Goal: Task Accomplishment & Management: Manage account settings

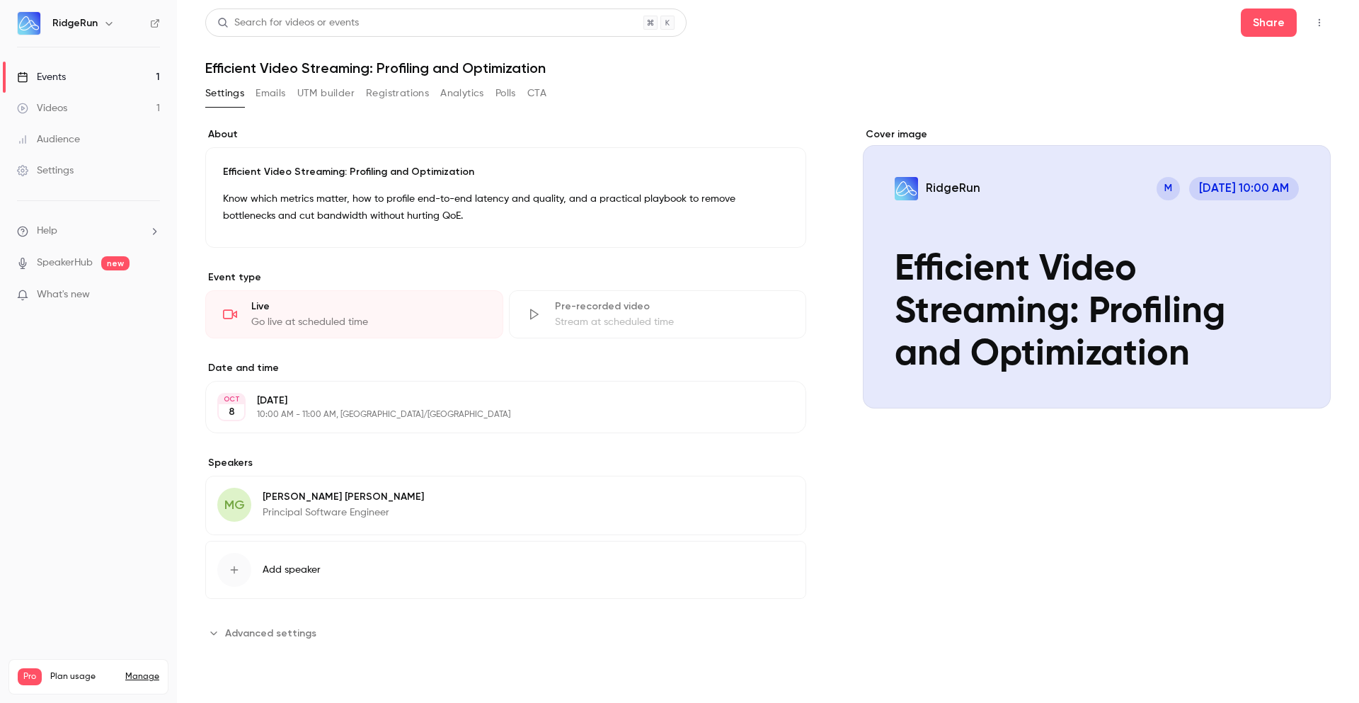
click at [514, 505] on div "MG [PERSON_NAME] Principal Software Engineer Edit" at bounding box center [505, 505] width 601 height 59
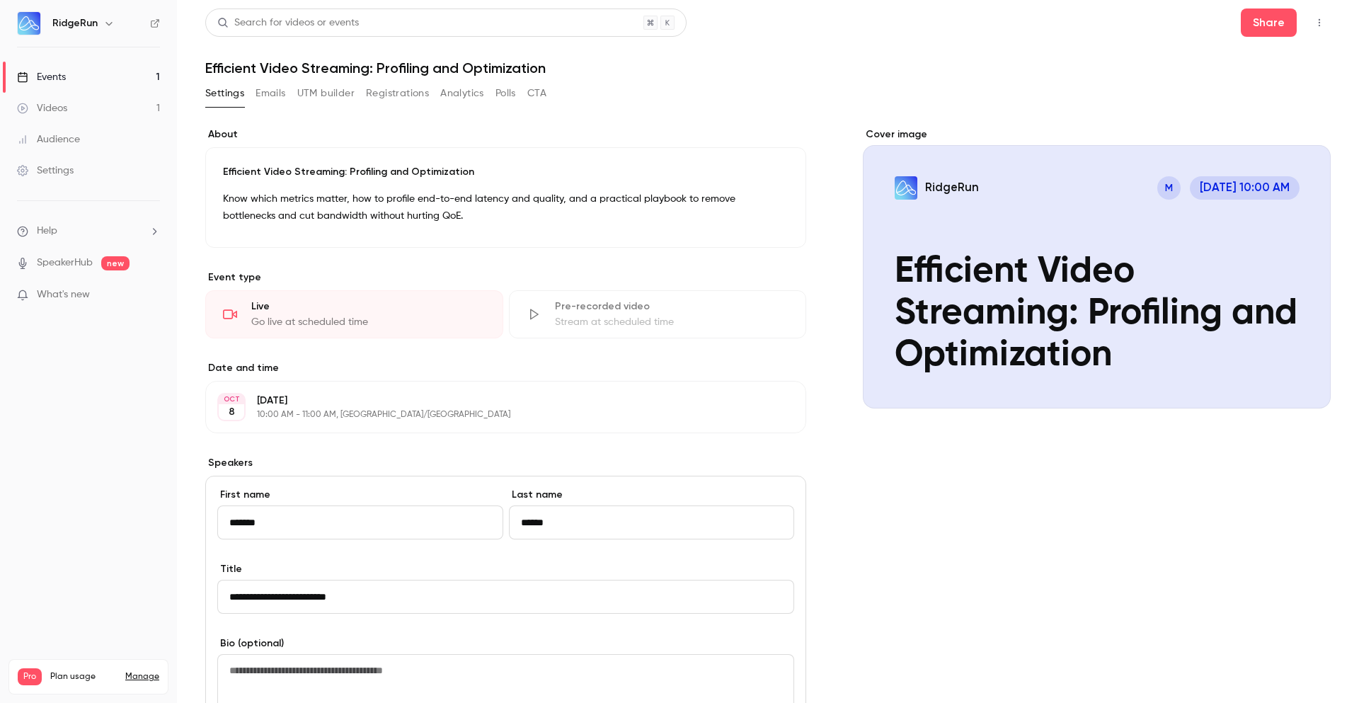
scroll to position [255, 0]
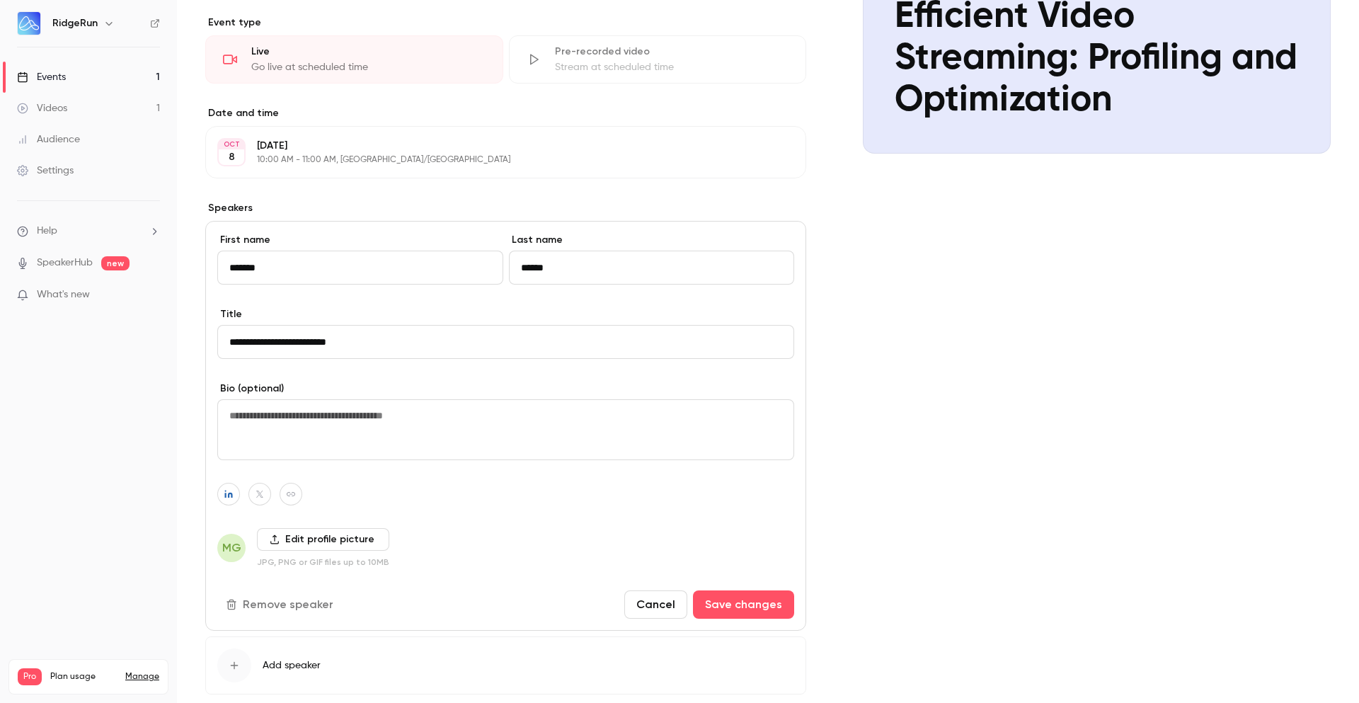
click at [313, 540] on label "Edit profile picture" at bounding box center [323, 539] width 132 height 23
click at [0, 0] on input "Edit profile picture" at bounding box center [0, 0] width 0 height 0
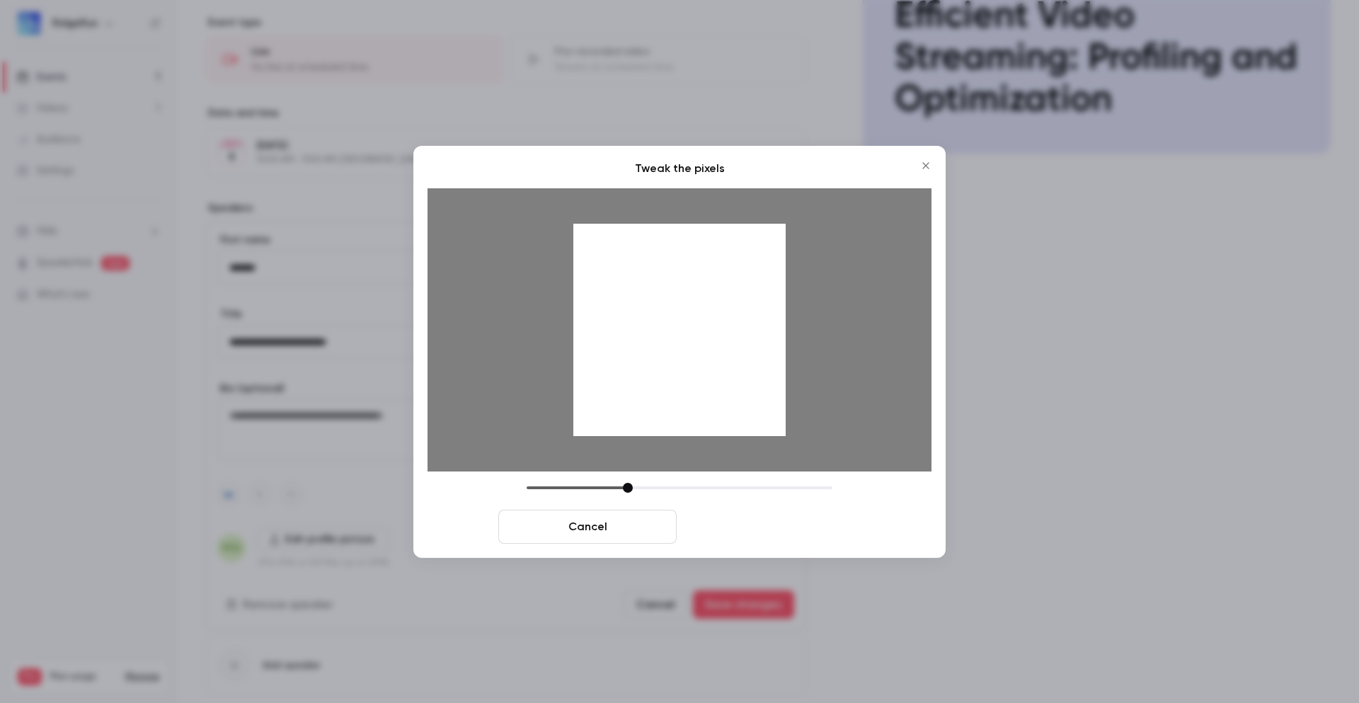
click at [764, 532] on button "Crop and save" at bounding box center [772, 527] width 178 height 34
click at [803, 523] on button "Crop and save" at bounding box center [772, 527] width 178 height 34
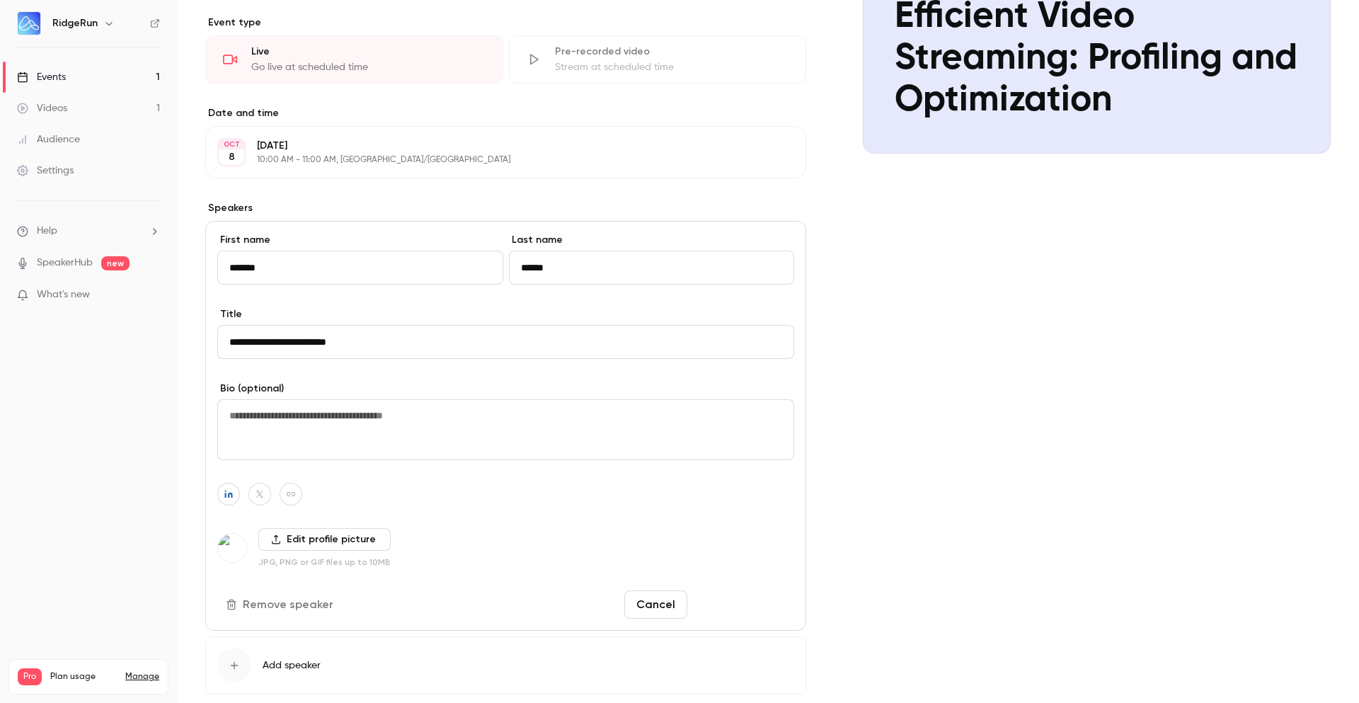
click at [753, 612] on button "Save changes" at bounding box center [743, 605] width 101 height 28
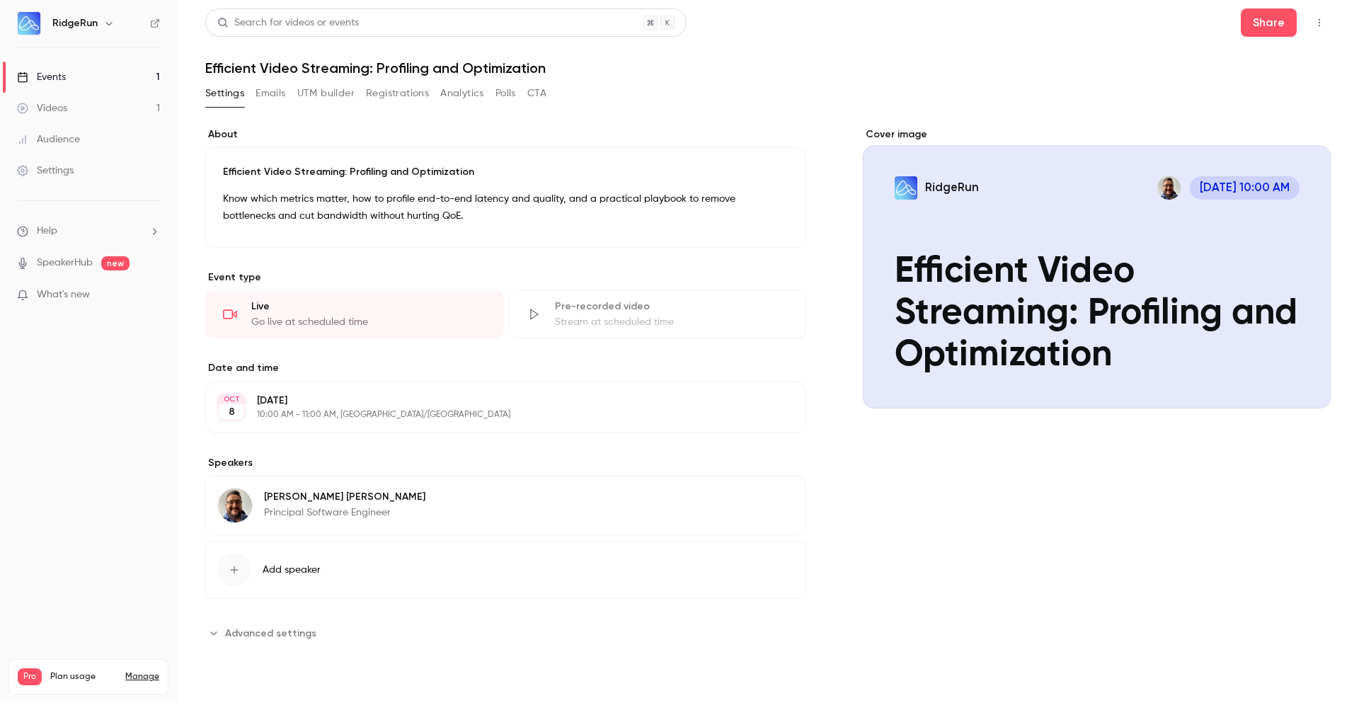
scroll to position [0, 0]
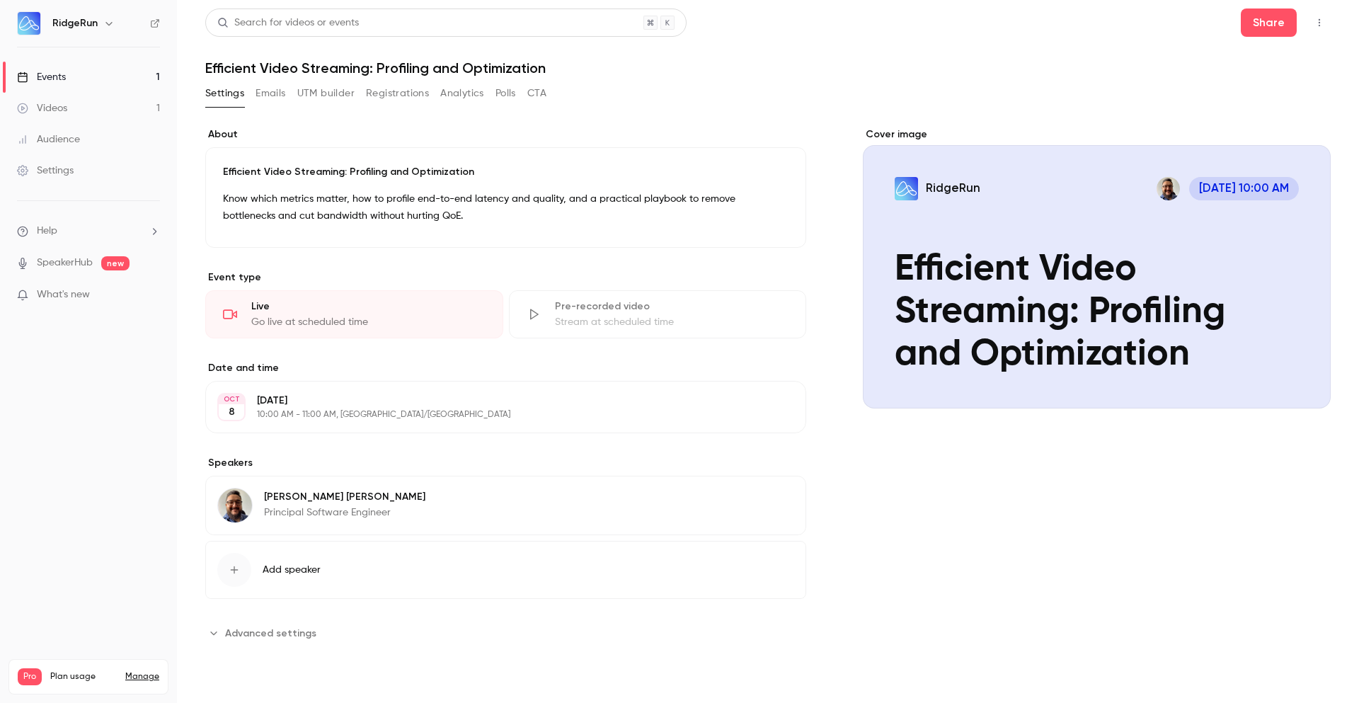
click at [1039, 532] on div "Cover image RidgeRun [DATE] 10:00 AM Efficient Video Streaming: Profiling and O…" at bounding box center [1097, 385] width 468 height 517
click at [887, 23] on div "Search for videos or events Share" at bounding box center [768, 22] width 1126 height 28
click at [434, 402] on p "[DATE]" at bounding box center [494, 401] width 474 height 14
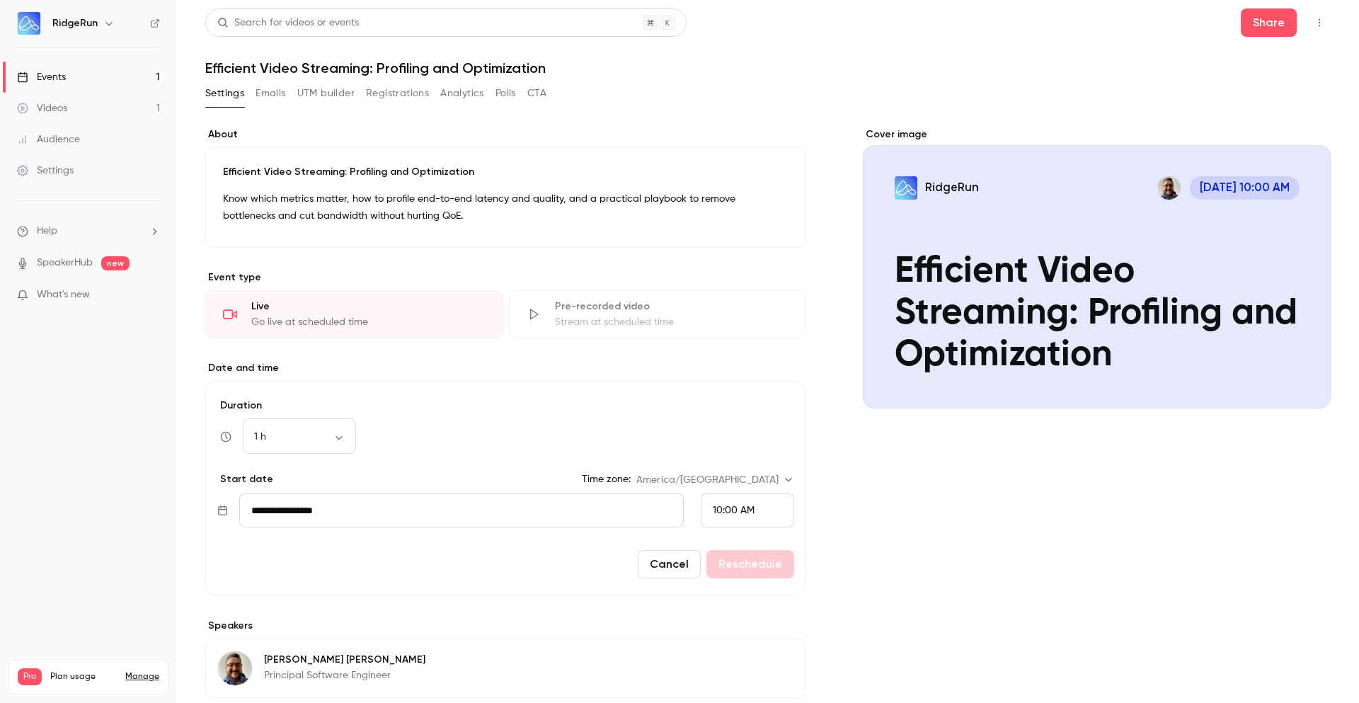
click at [324, 504] on input "**********" at bounding box center [461, 511] width 445 height 34
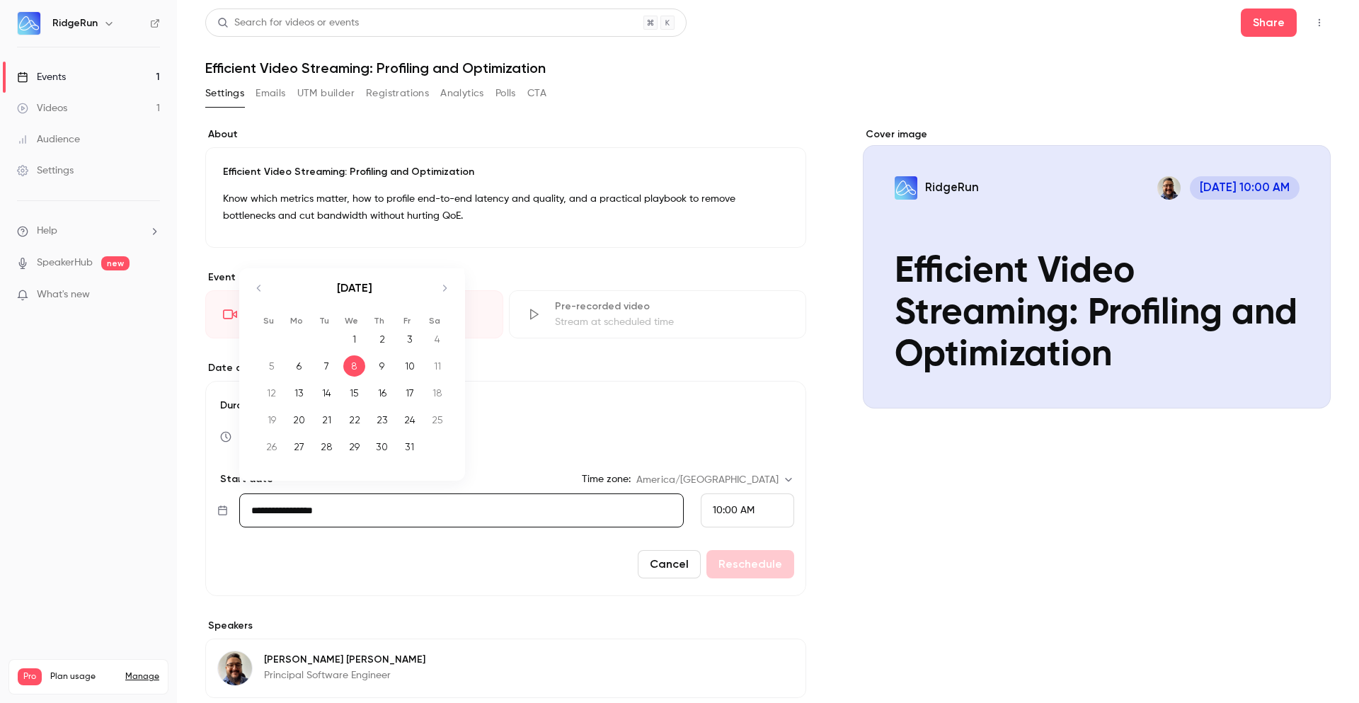
click at [382, 425] on div "23" at bounding box center [382, 419] width 22 height 21
type input "**********"
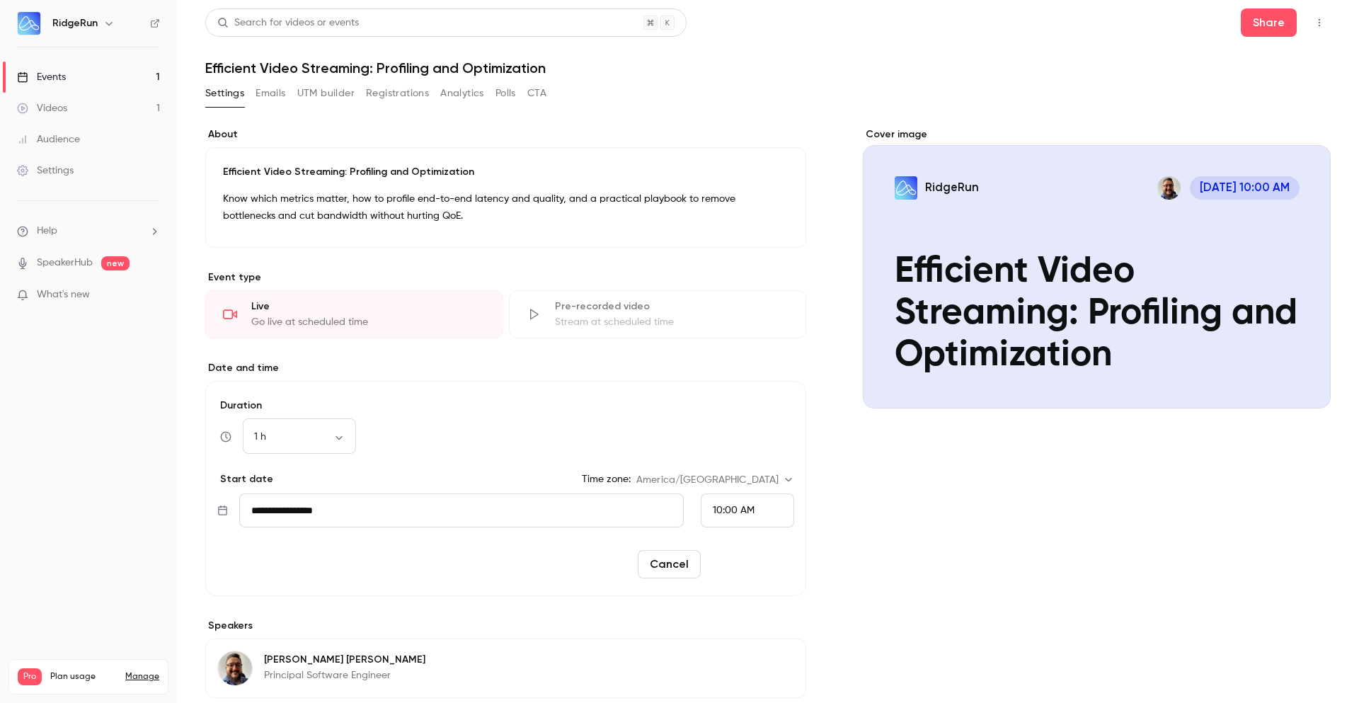
click at [770, 566] on button "Reschedule" at bounding box center [751, 564] width 88 height 28
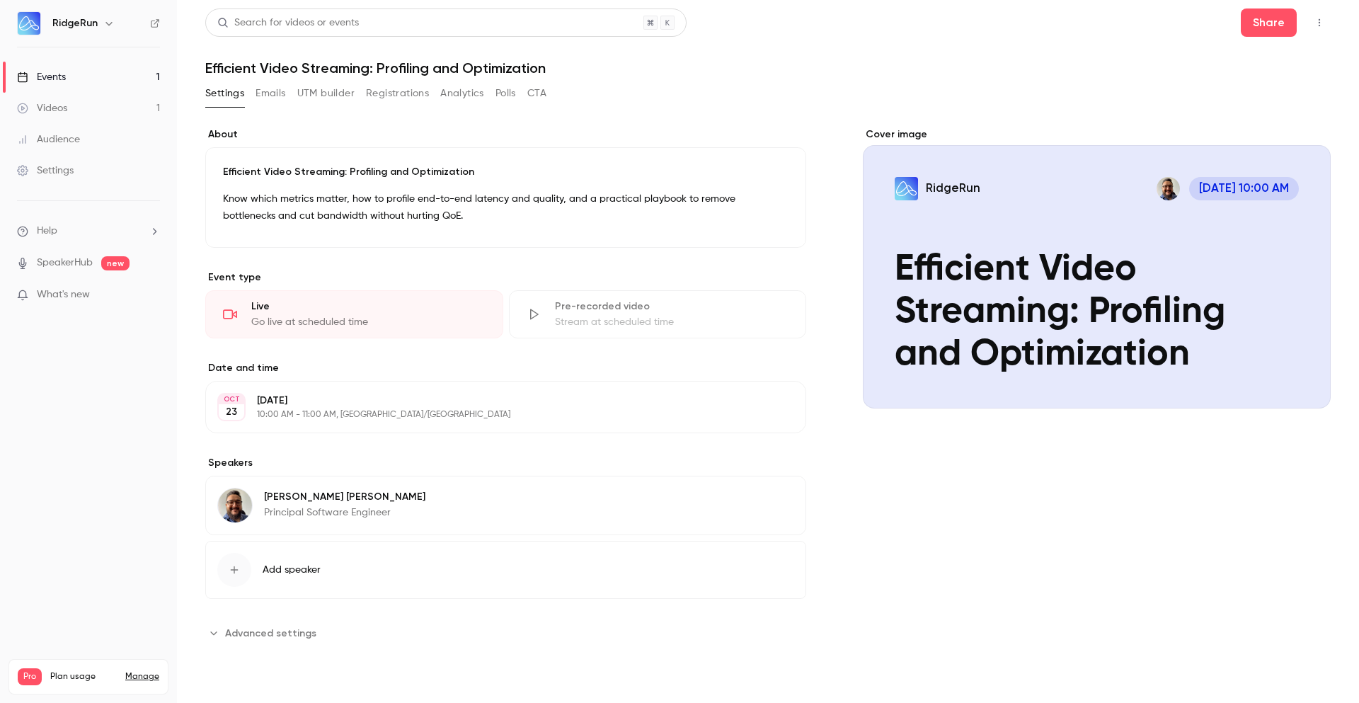
click at [390, 507] on div "[PERSON_NAME] Principal Software Engineer Edit" at bounding box center [505, 505] width 601 height 59
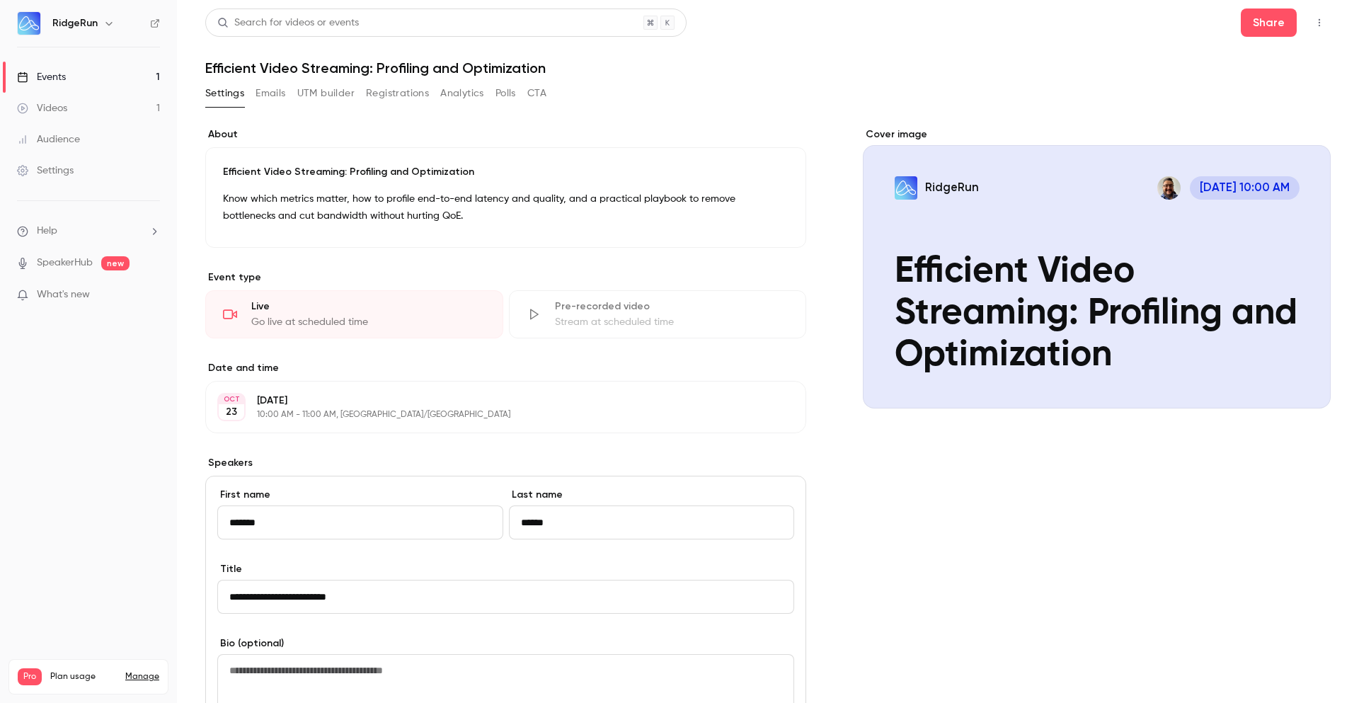
click at [612, 525] on input "******" at bounding box center [652, 523] width 286 height 34
drag, startPoint x: 612, startPoint y: 525, endPoint x: 455, endPoint y: 487, distance: 161.6
click at [455, 487] on div "**********" at bounding box center [505, 681] width 601 height 410
paste input
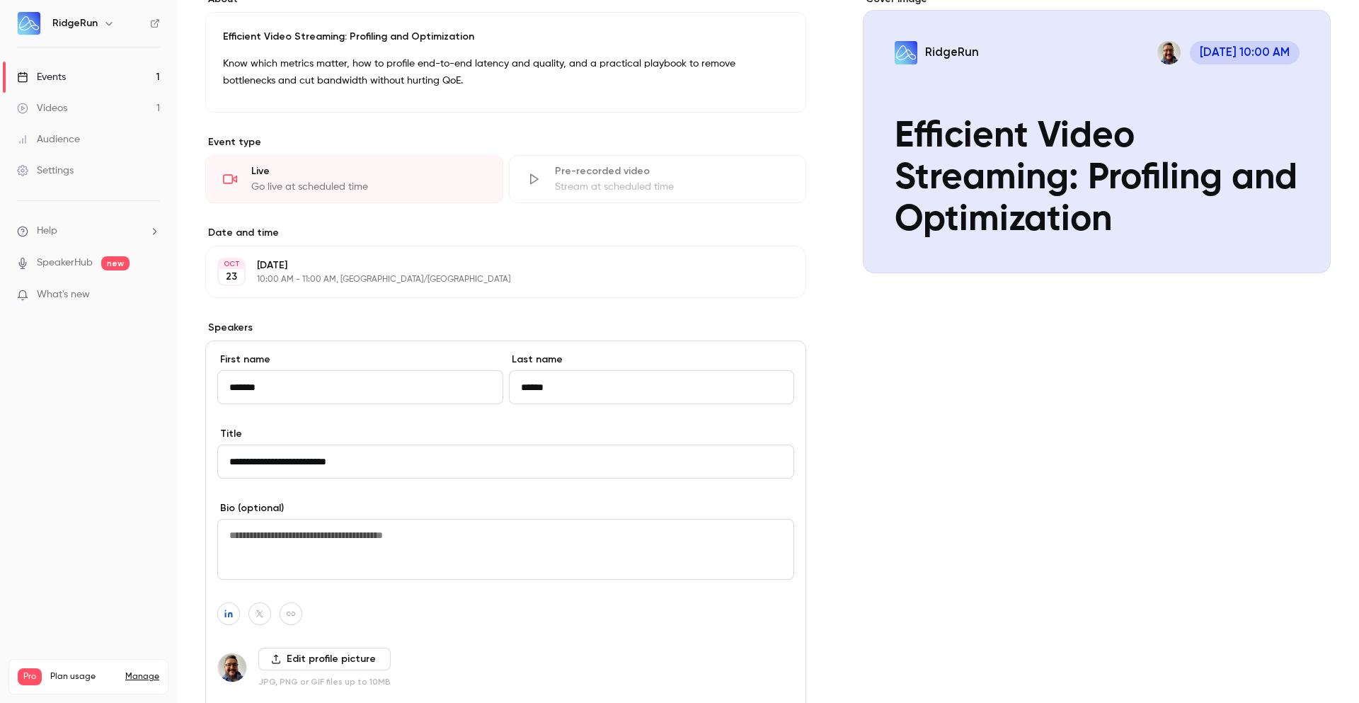
scroll to position [334, 0]
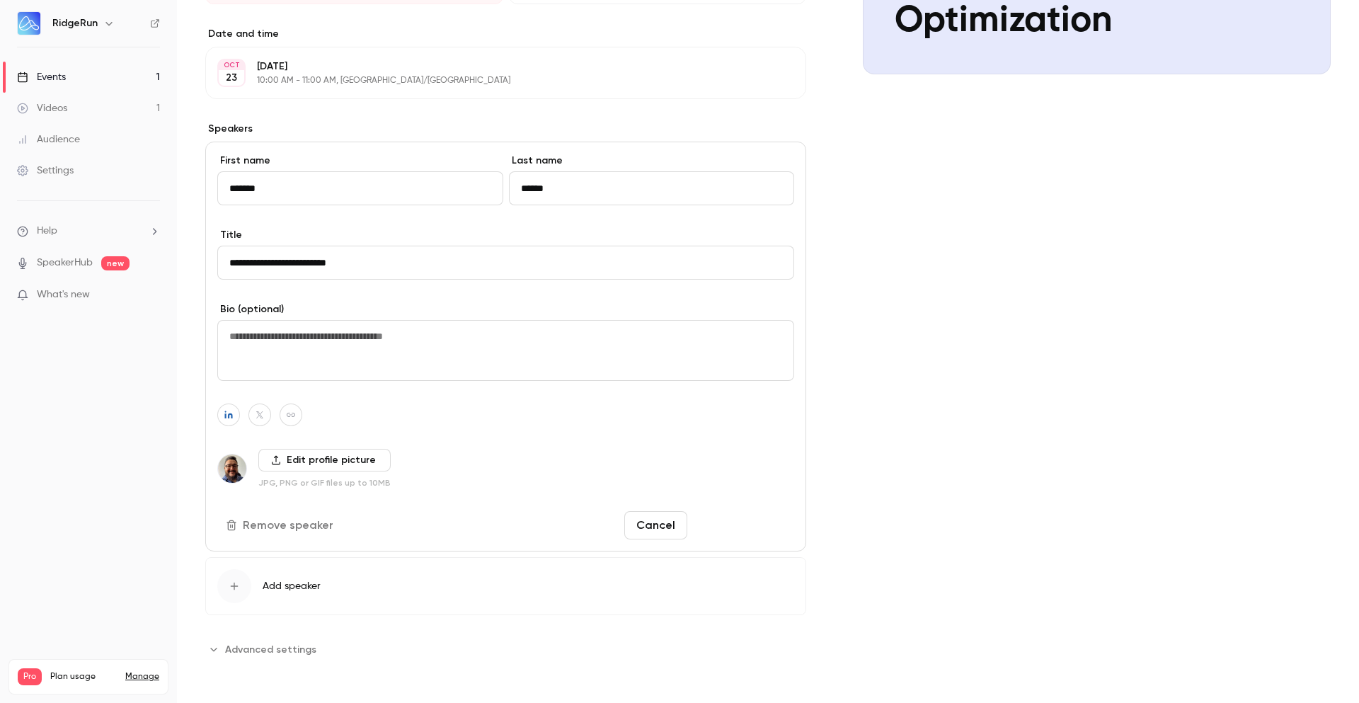
type input "******"
click at [747, 530] on button "Save changes" at bounding box center [743, 525] width 101 height 28
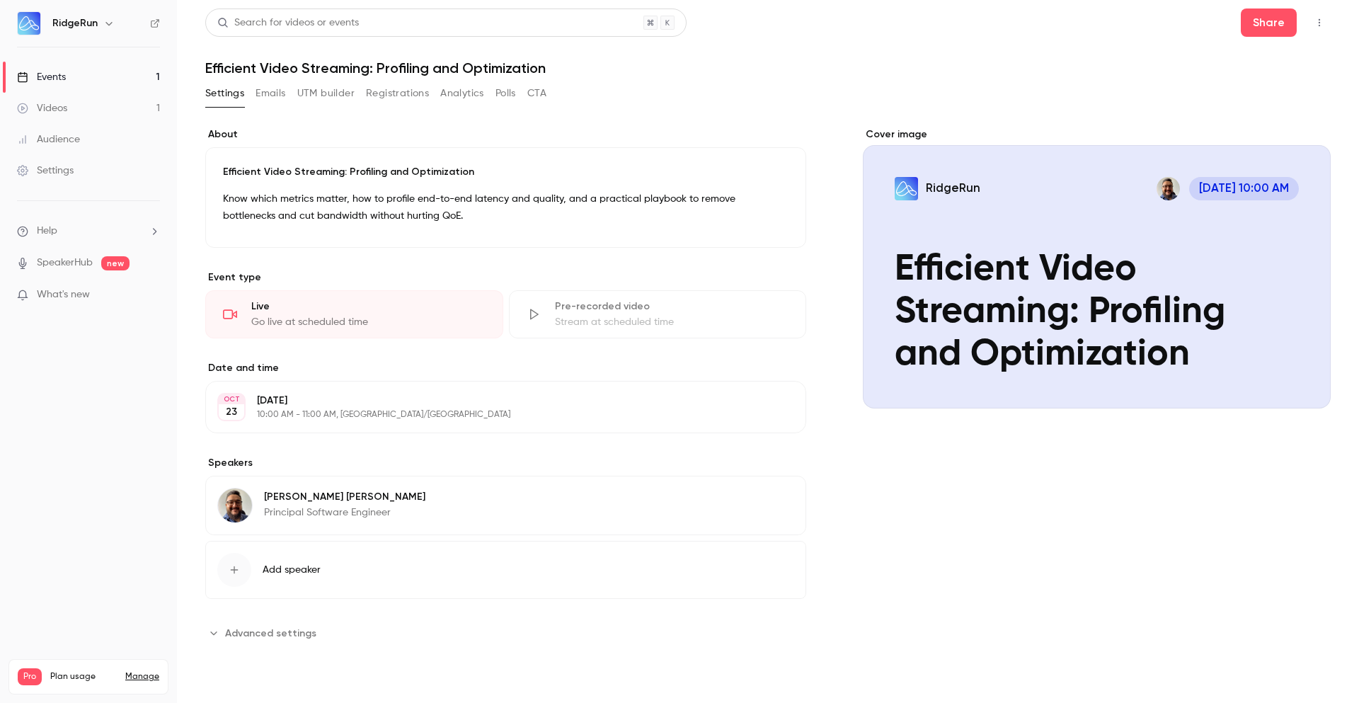
scroll to position [0, 0]
click at [1285, 21] on button "Share" at bounding box center [1269, 22] width 56 height 28
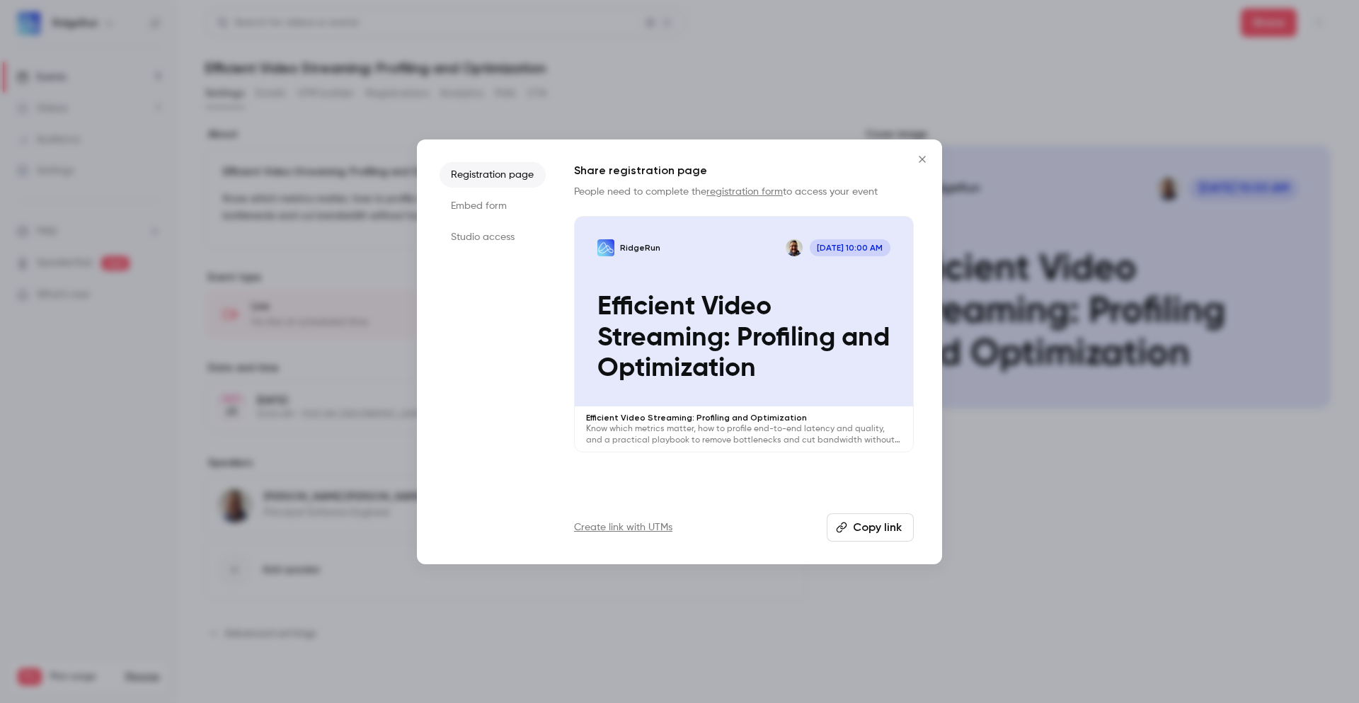
click at [872, 530] on button "Copy link" at bounding box center [870, 527] width 87 height 28
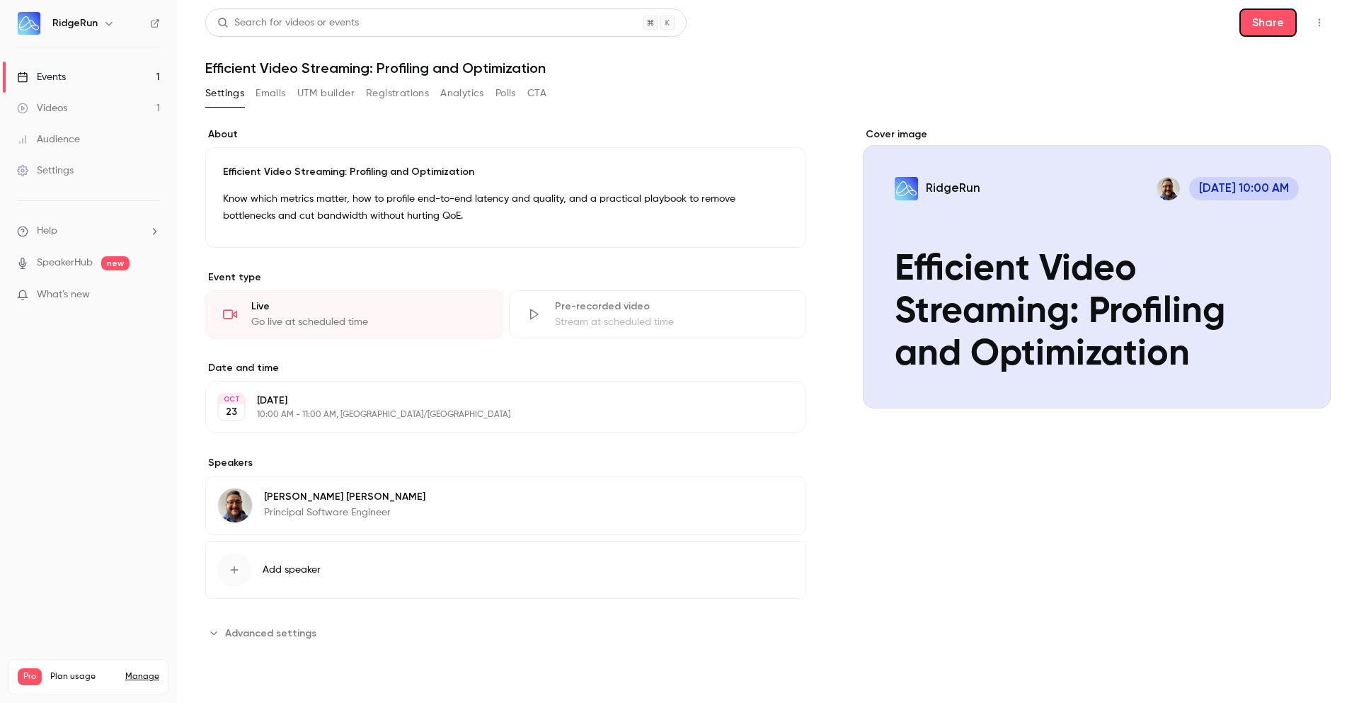
click at [367, 201] on p "Know which metrics matter, how to profile end-to-end latency and quality, and a…" at bounding box center [506, 207] width 566 height 34
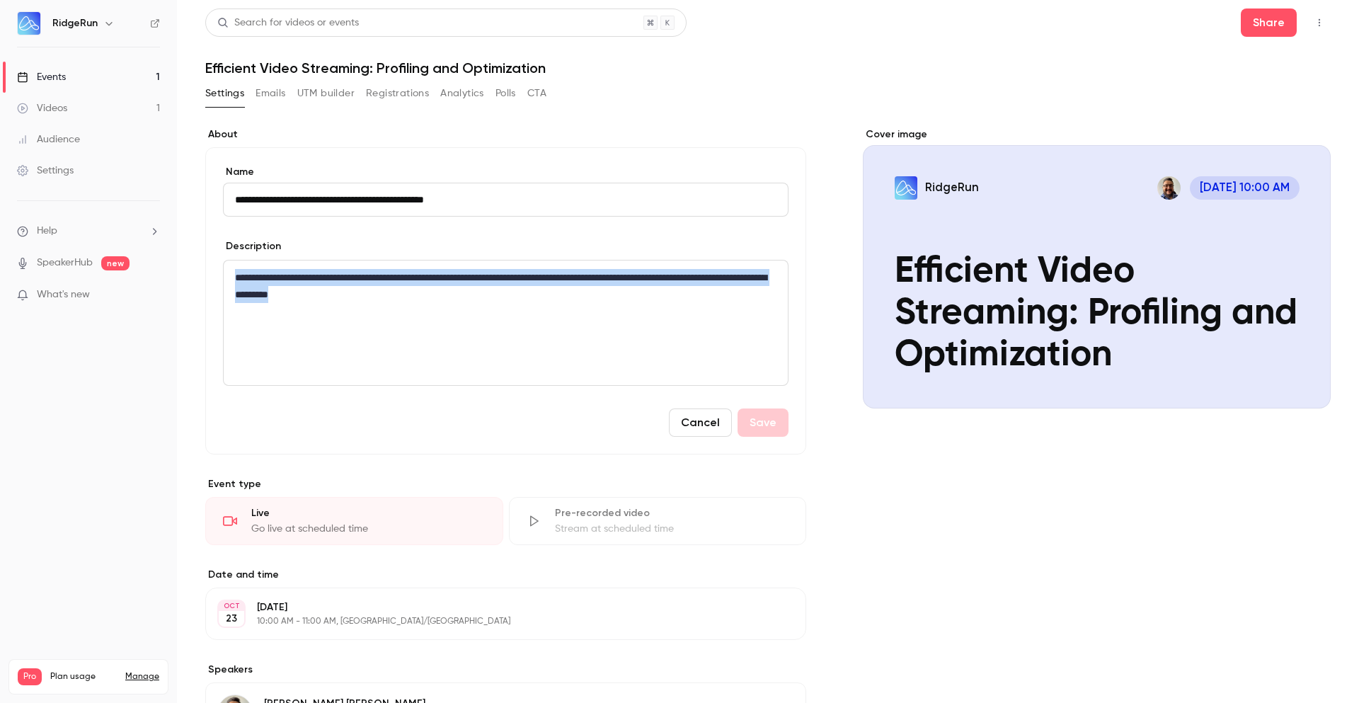
drag, startPoint x: 484, startPoint y: 300, endPoint x: 139, endPoint y: 266, distance: 346.6
click at [139, 266] on div "**********" at bounding box center [679, 351] width 1359 height 703
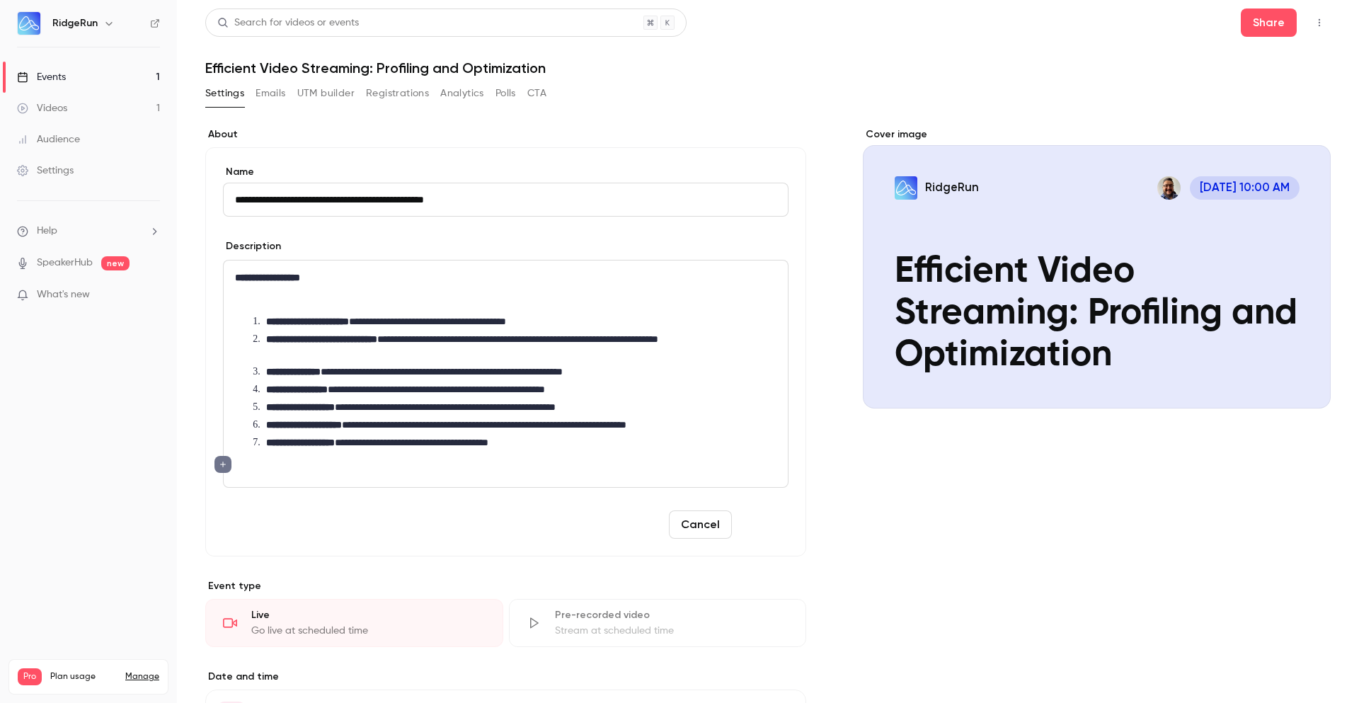
click at [762, 525] on button "Save" at bounding box center [763, 525] width 51 height 28
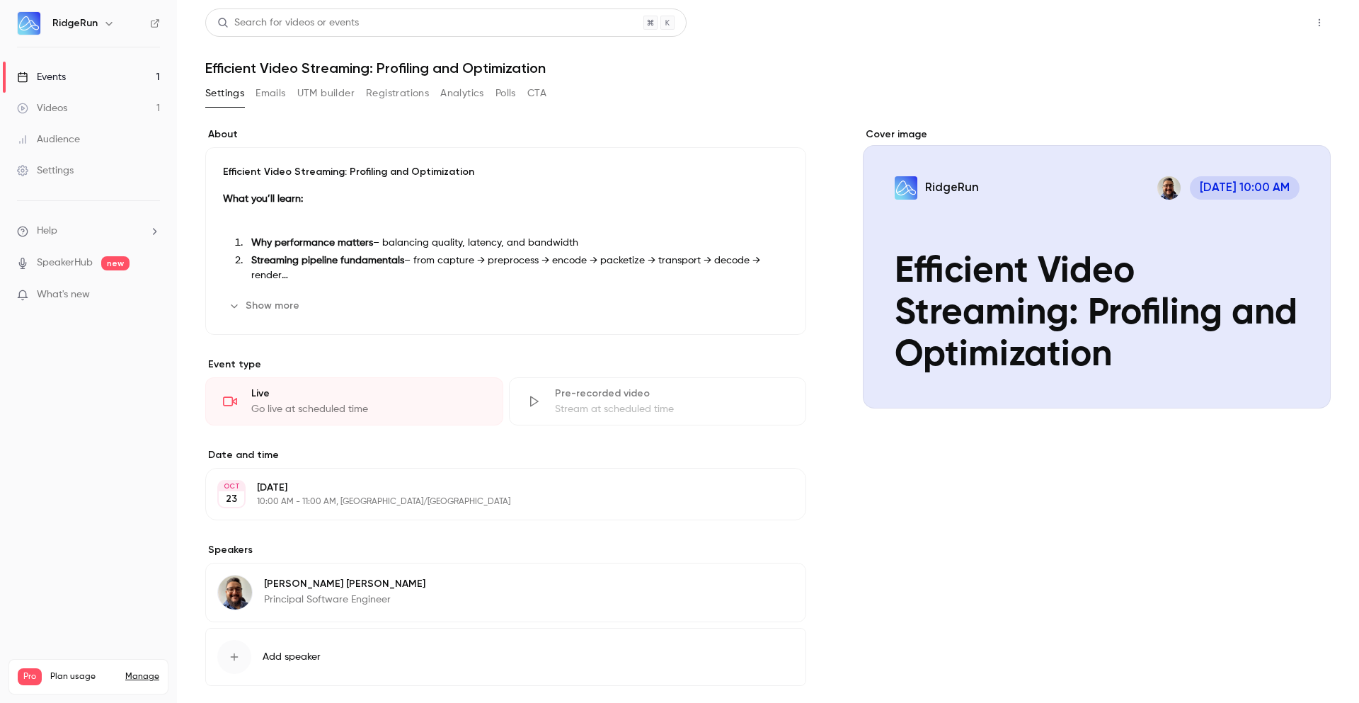
click at [1260, 19] on button "Share" at bounding box center [1269, 22] width 56 height 28
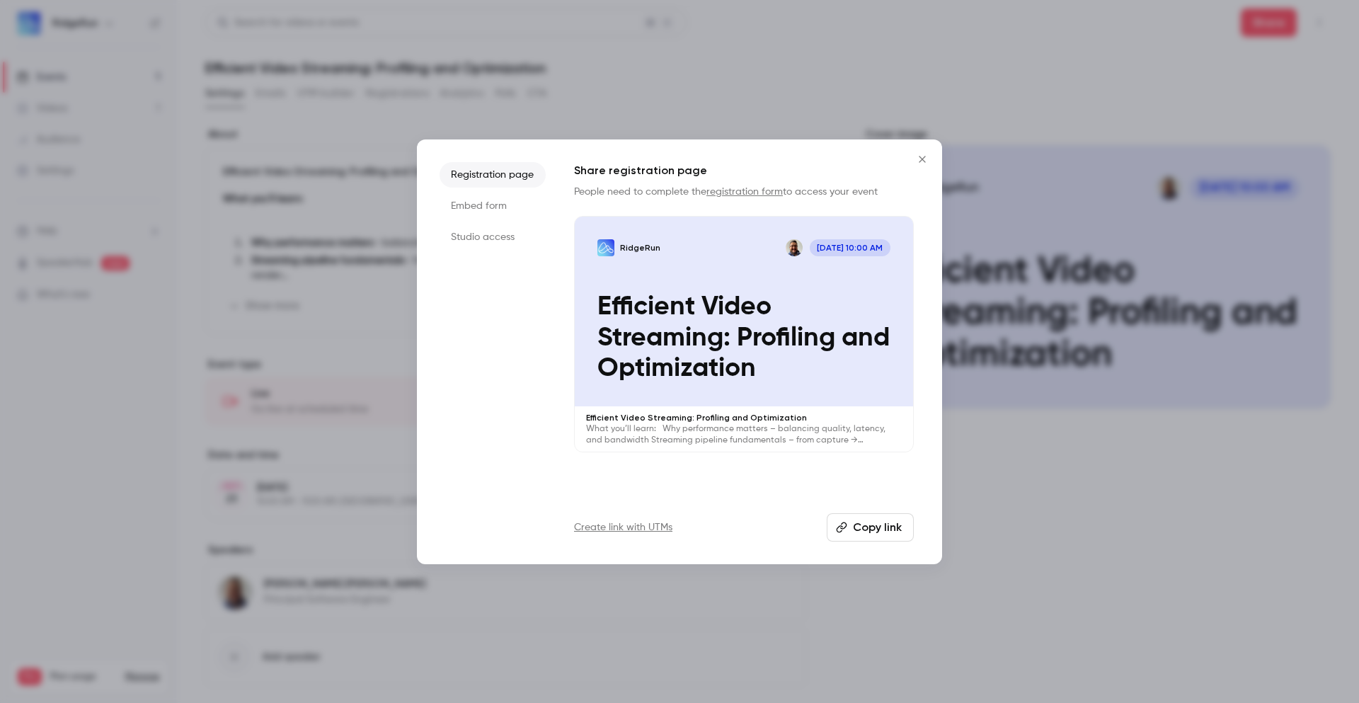
click at [874, 534] on button "Copy link" at bounding box center [870, 527] width 87 height 28
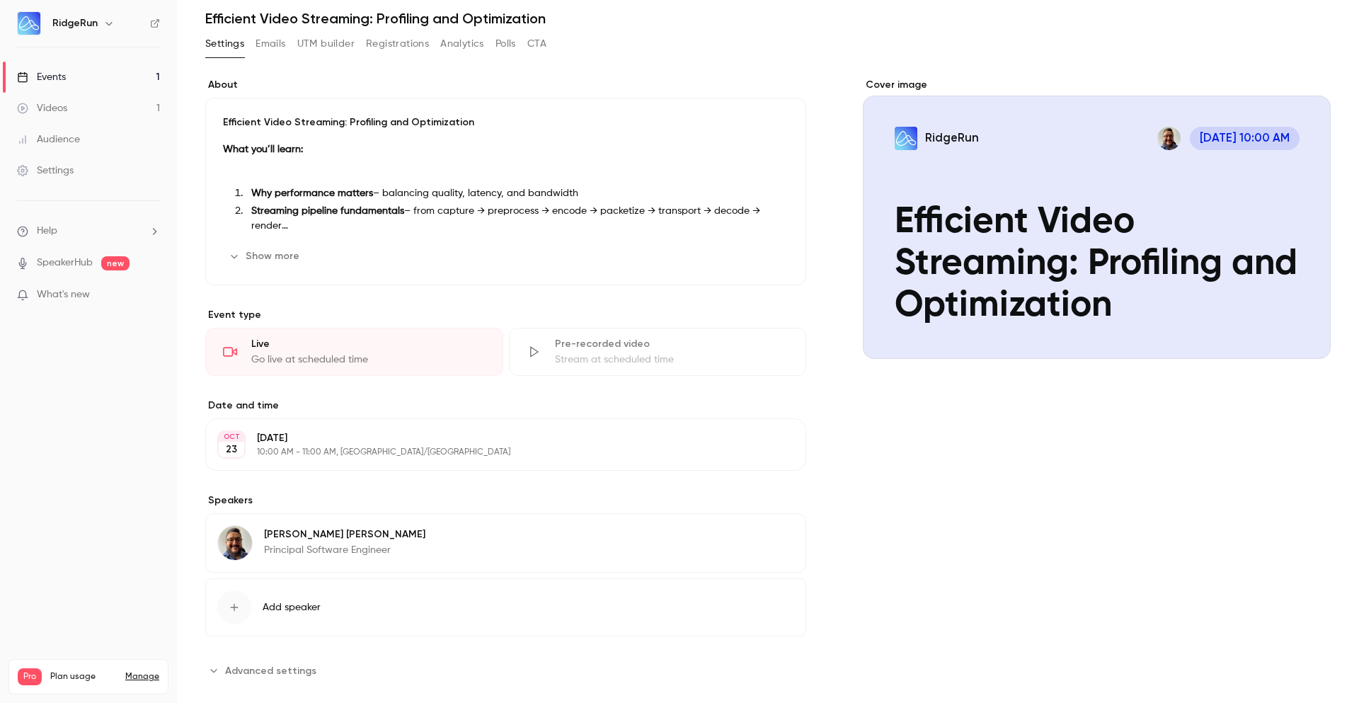
scroll to position [71, 0]
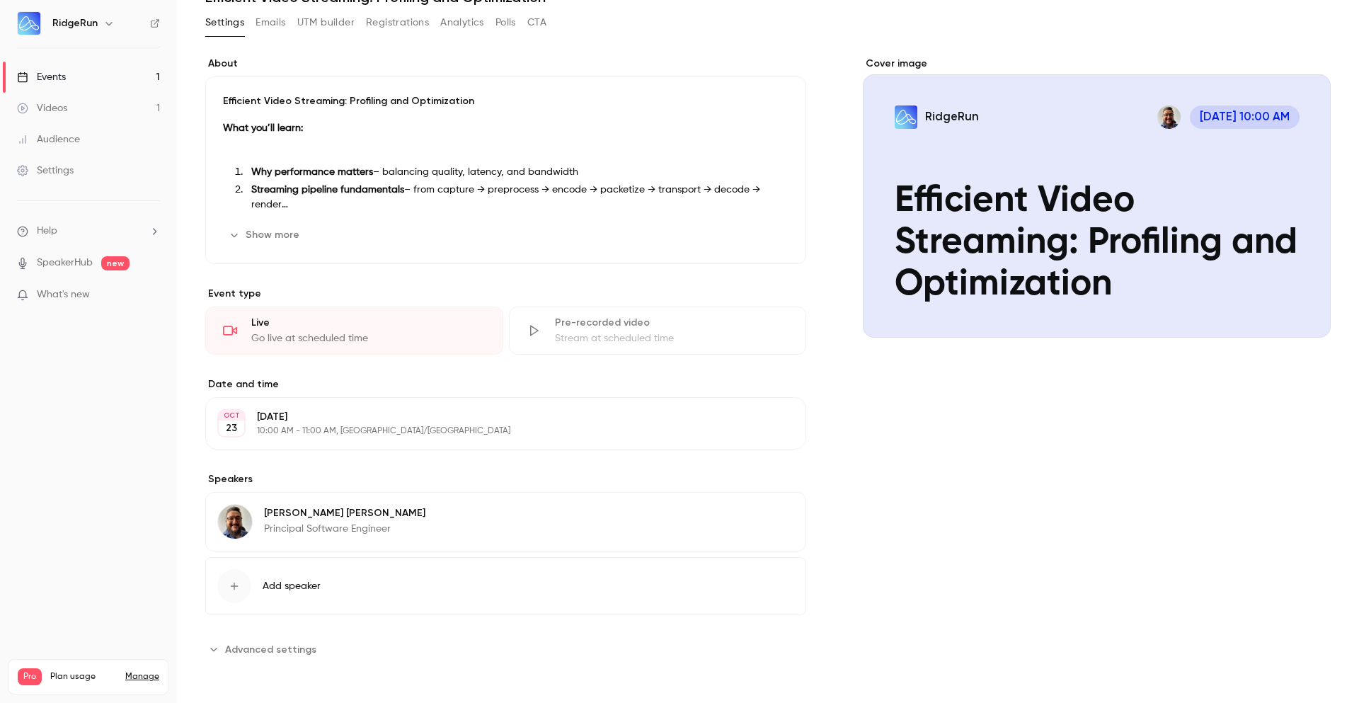
click at [344, 533] on p "Principal Software Engineer" at bounding box center [344, 529] width 161 height 14
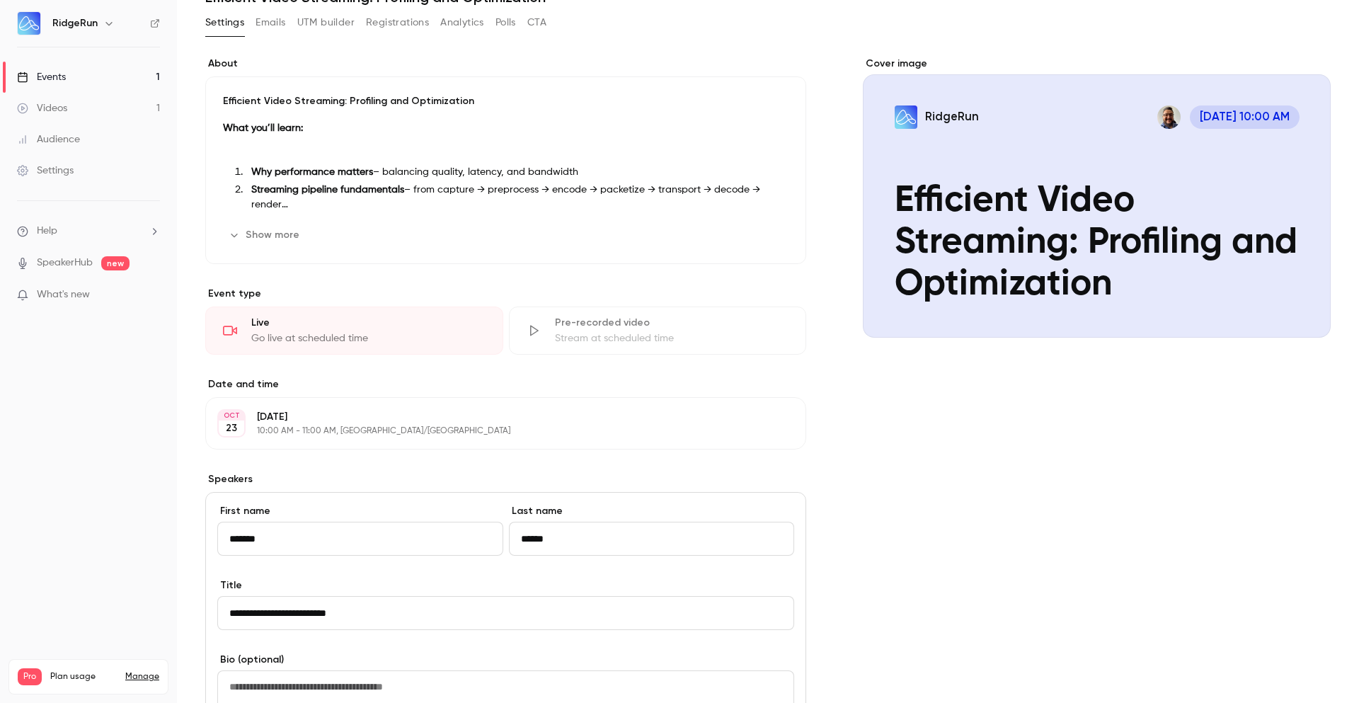
scroll to position [411, 0]
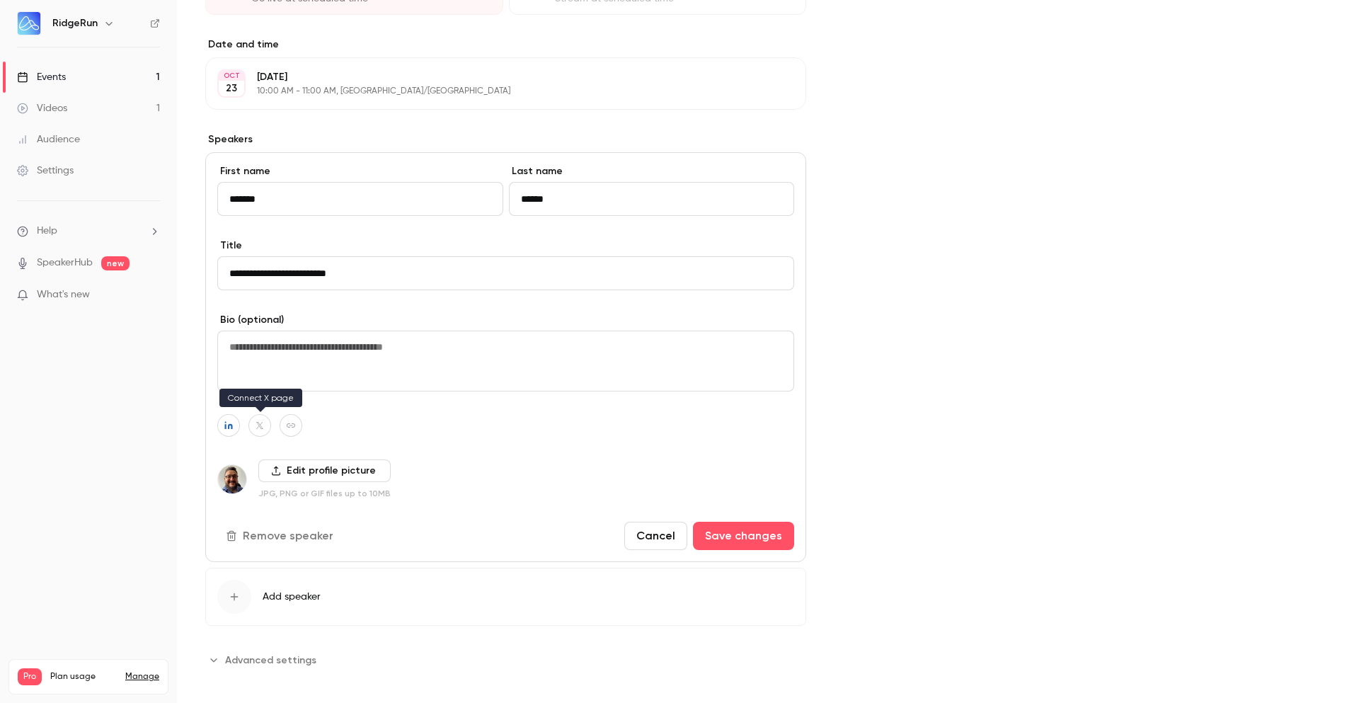
click at [261, 423] on icon "button" at bounding box center [260, 425] width 10 height 8
paste input "**********"
click at [757, 529] on button "Save changes" at bounding box center [743, 536] width 101 height 28
type input "**********"
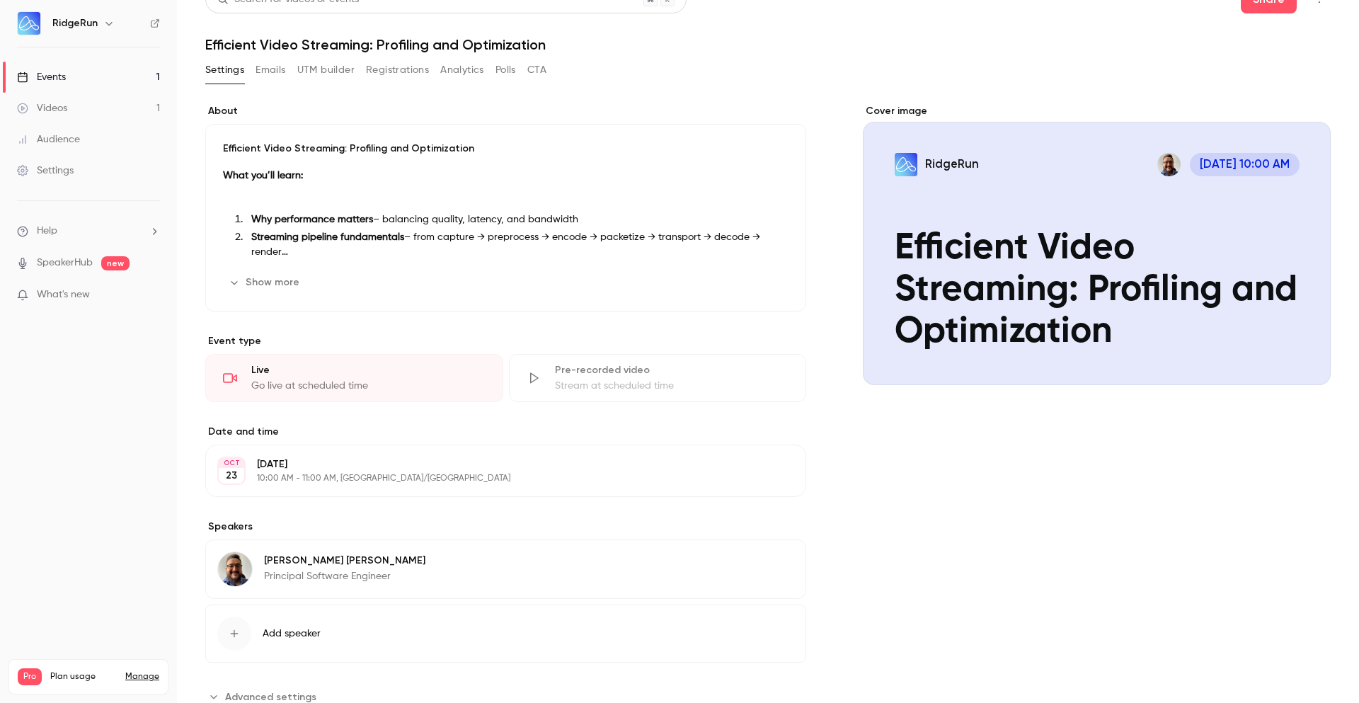
scroll to position [0, 0]
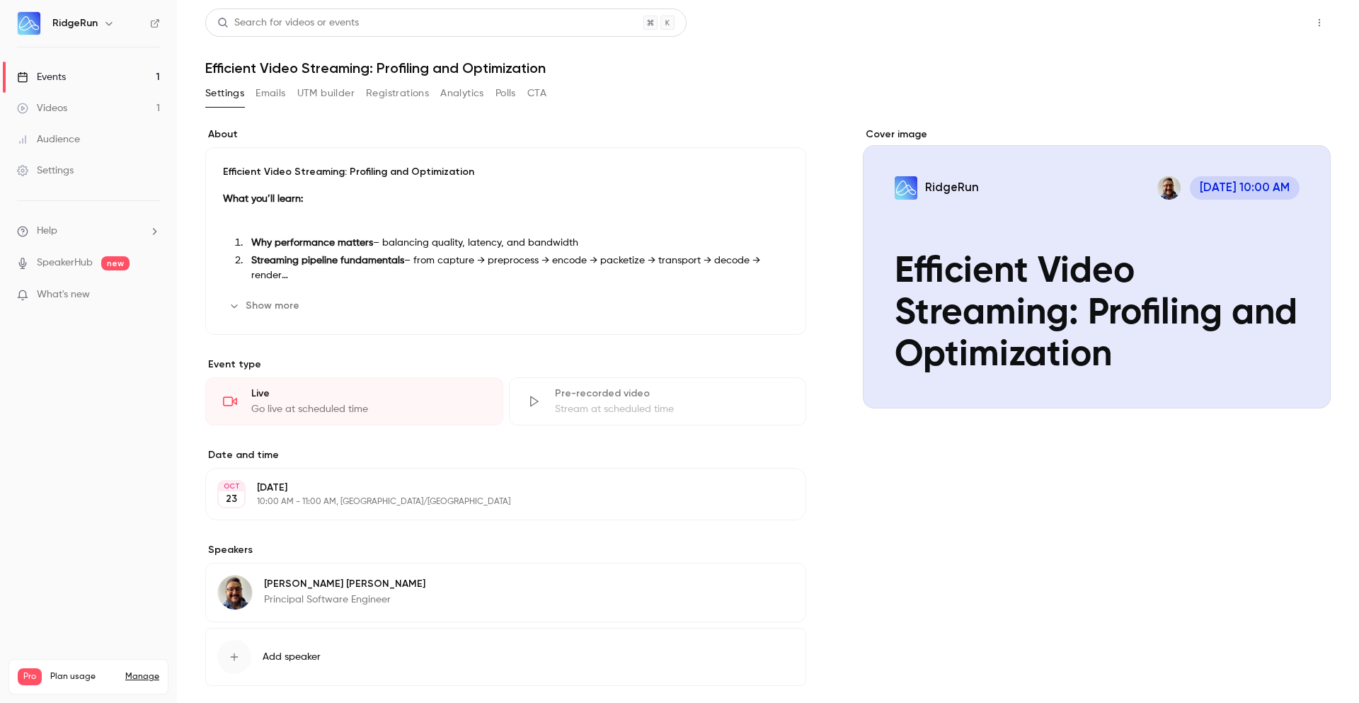
click at [1256, 18] on button "Share" at bounding box center [1269, 22] width 56 height 28
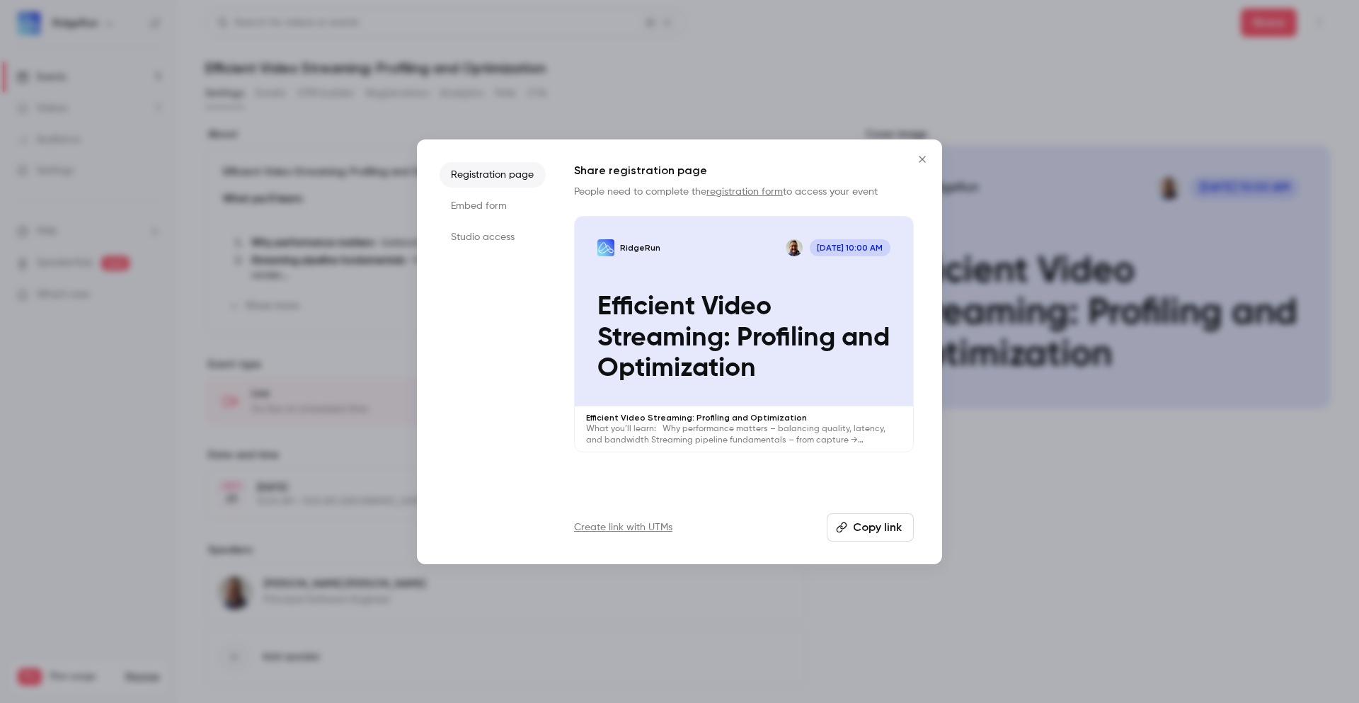
click at [880, 533] on button "Copy link" at bounding box center [870, 527] width 87 height 28
click at [1144, 64] on div at bounding box center [679, 351] width 1359 height 703
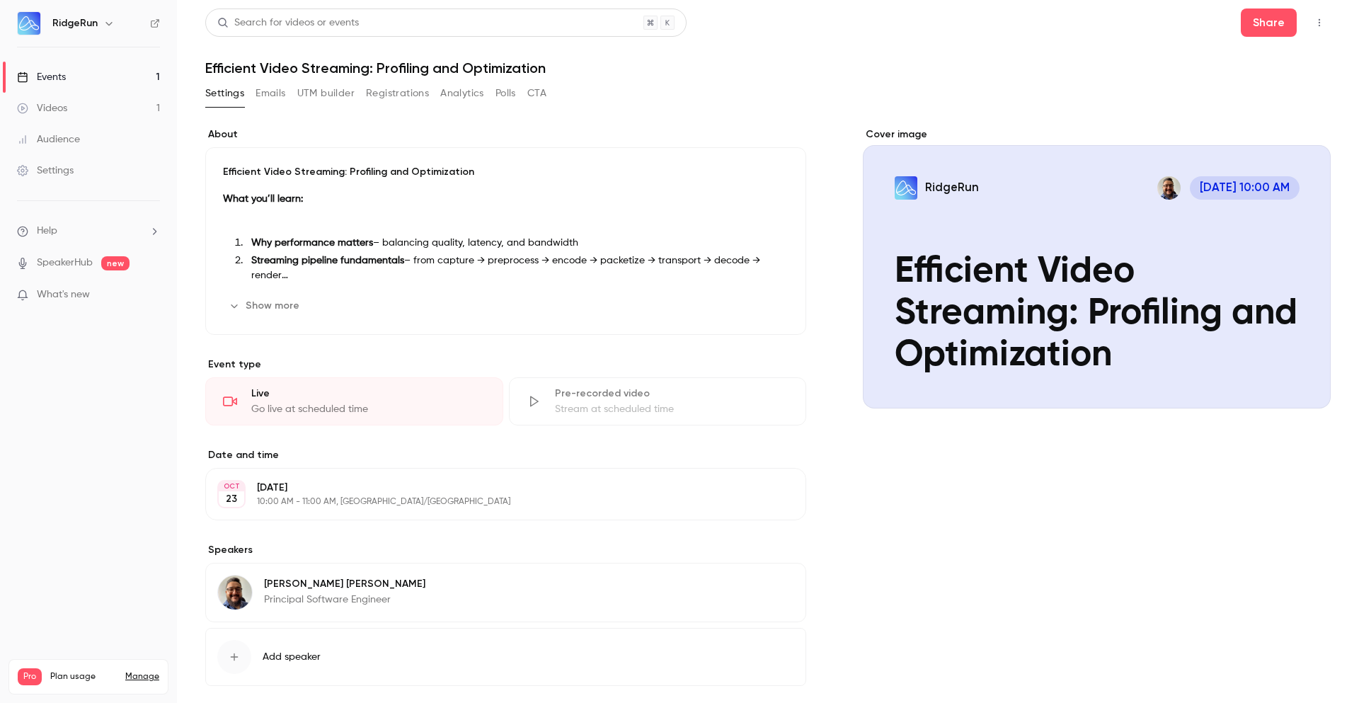
click at [279, 217] on p at bounding box center [506, 221] width 566 height 17
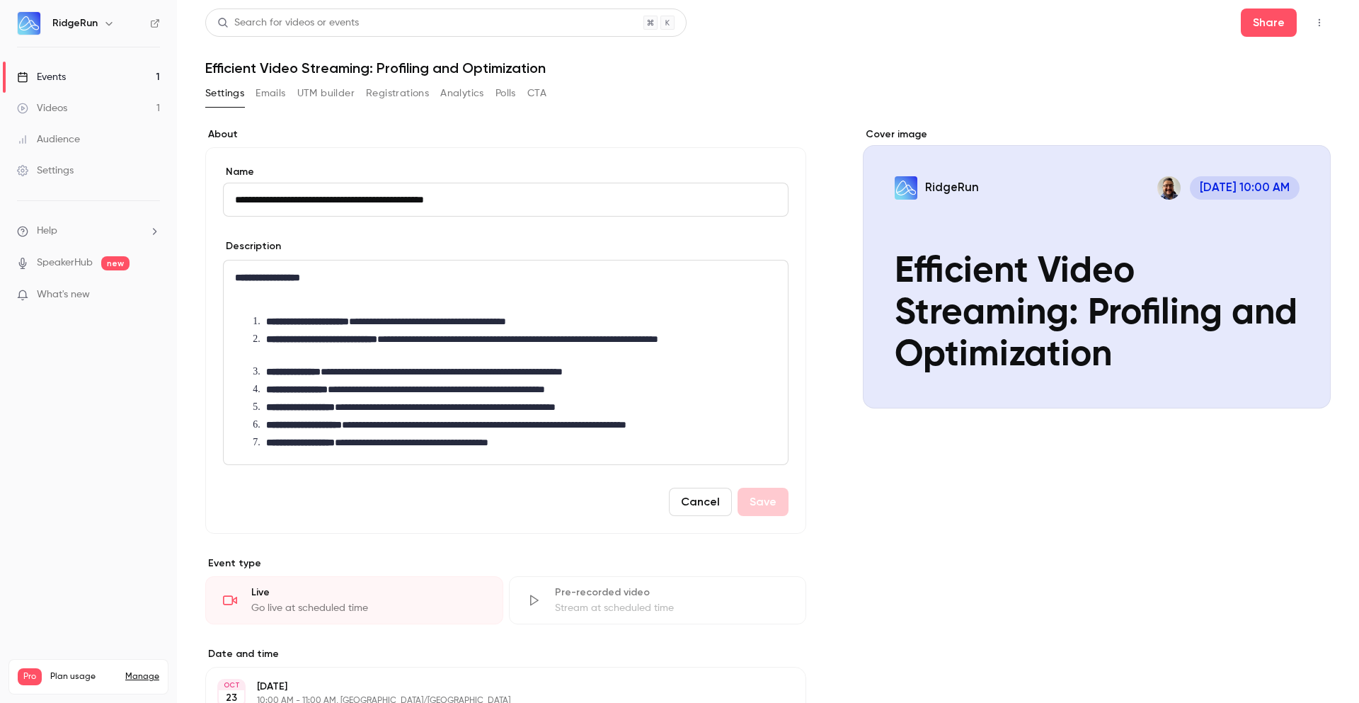
click at [282, 300] on p "editor" at bounding box center [503, 300] width 536 height 17
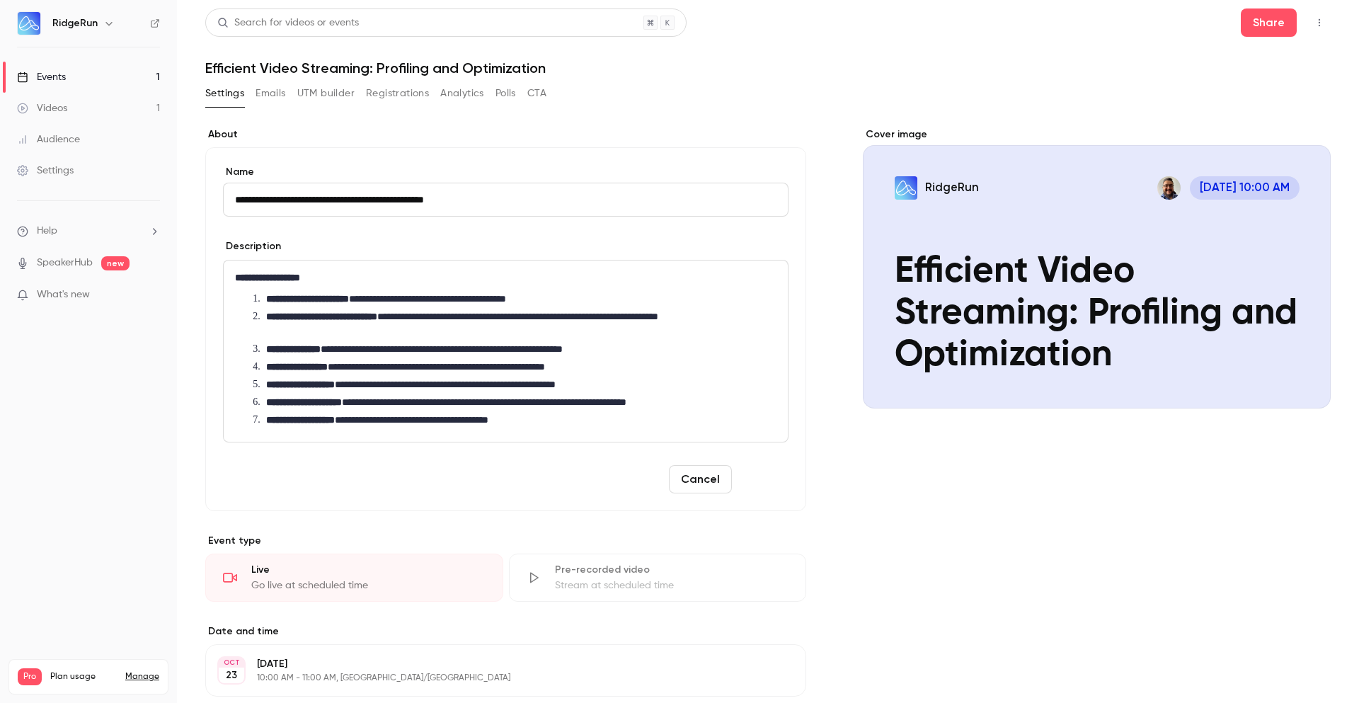
click at [768, 484] on button "Save" at bounding box center [763, 479] width 51 height 28
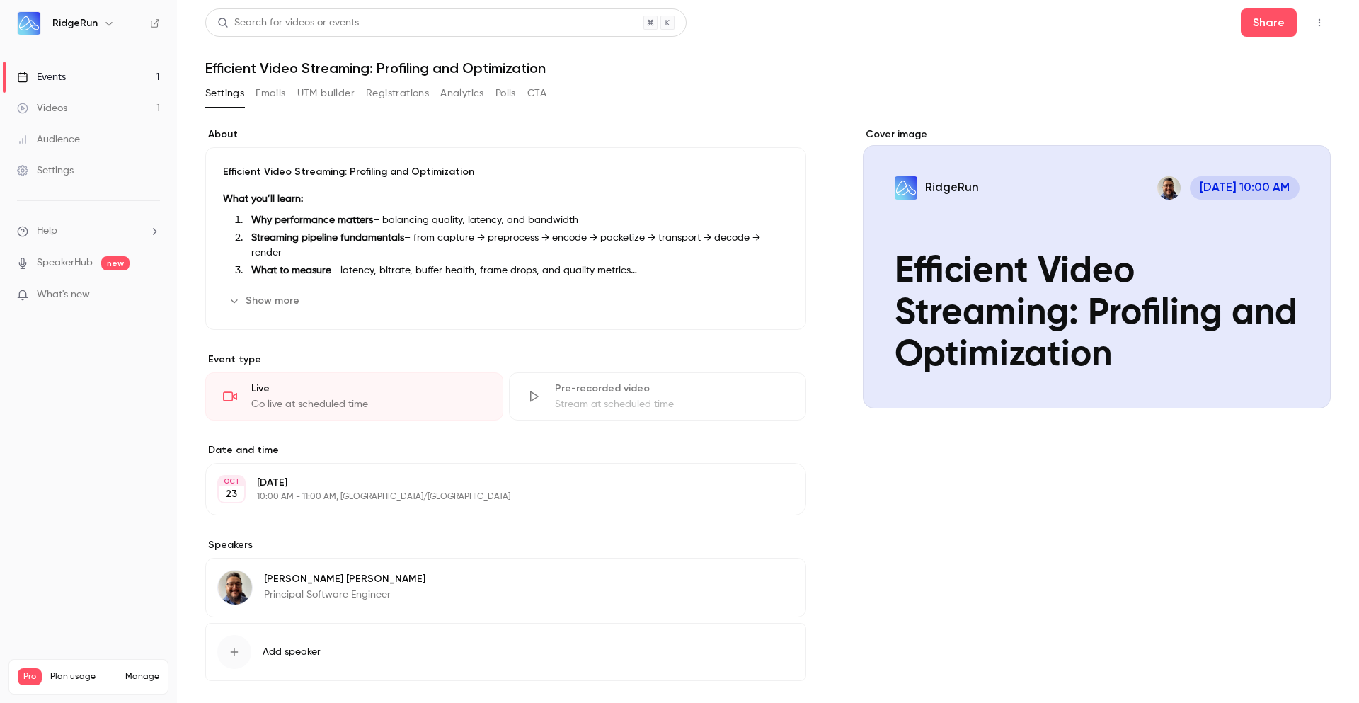
click at [477, 583] on div "[PERSON_NAME] Principal Software Engineer Edit" at bounding box center [505, 587] width 601 height 59
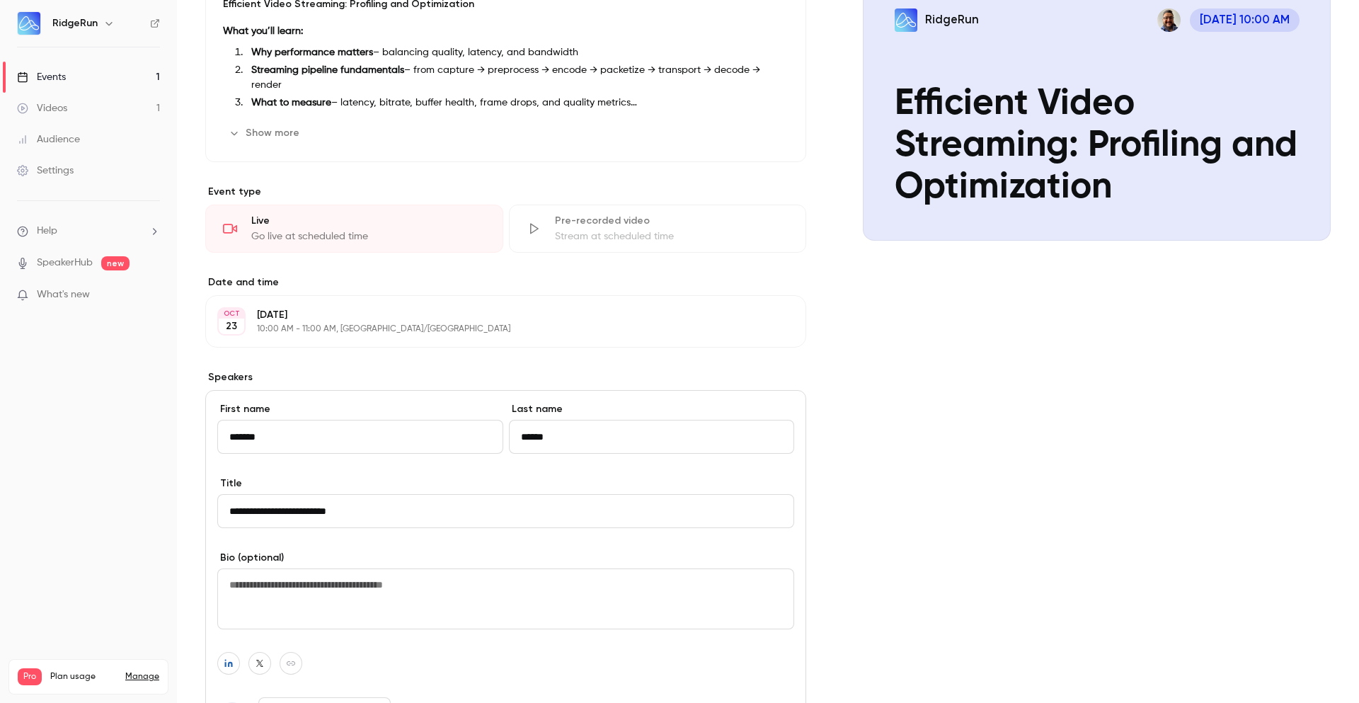
scroll to position [170, 0]
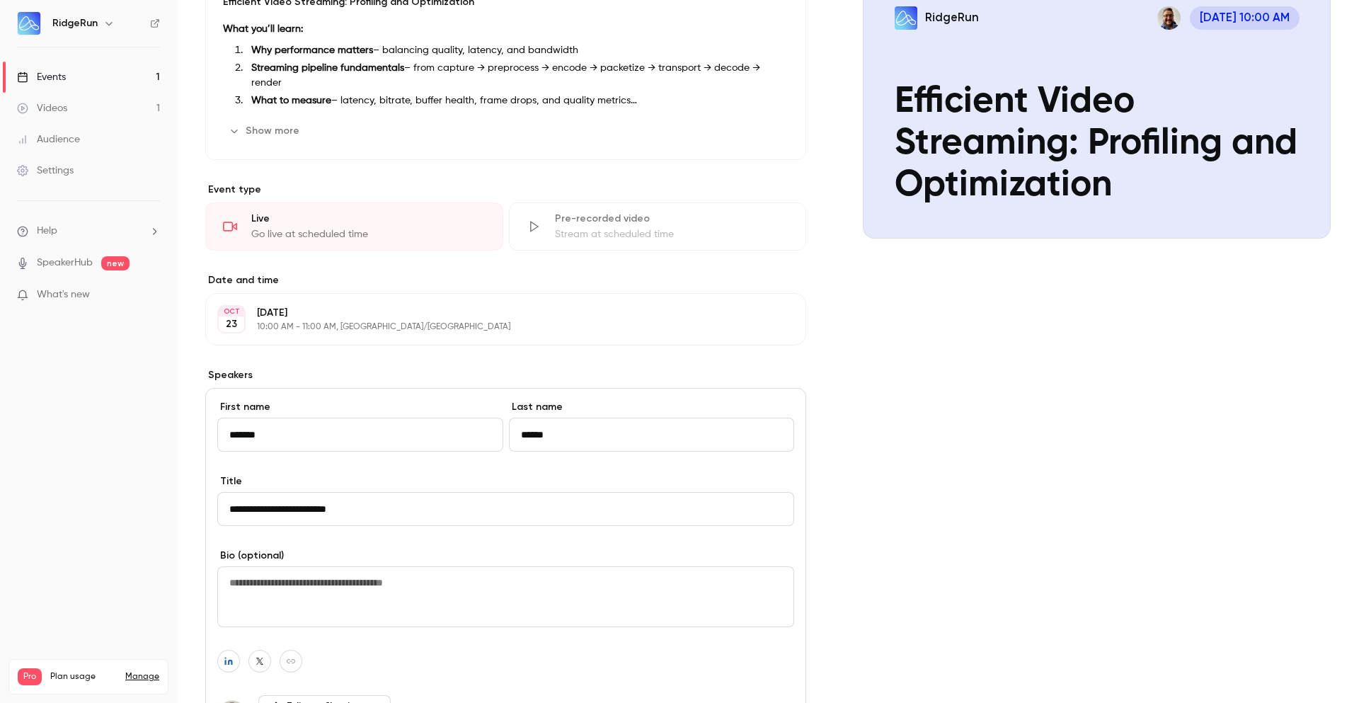
click at [326, 597] on textarea at bounding box center [505, 596] width 577 height 61
paste textarea "**********"
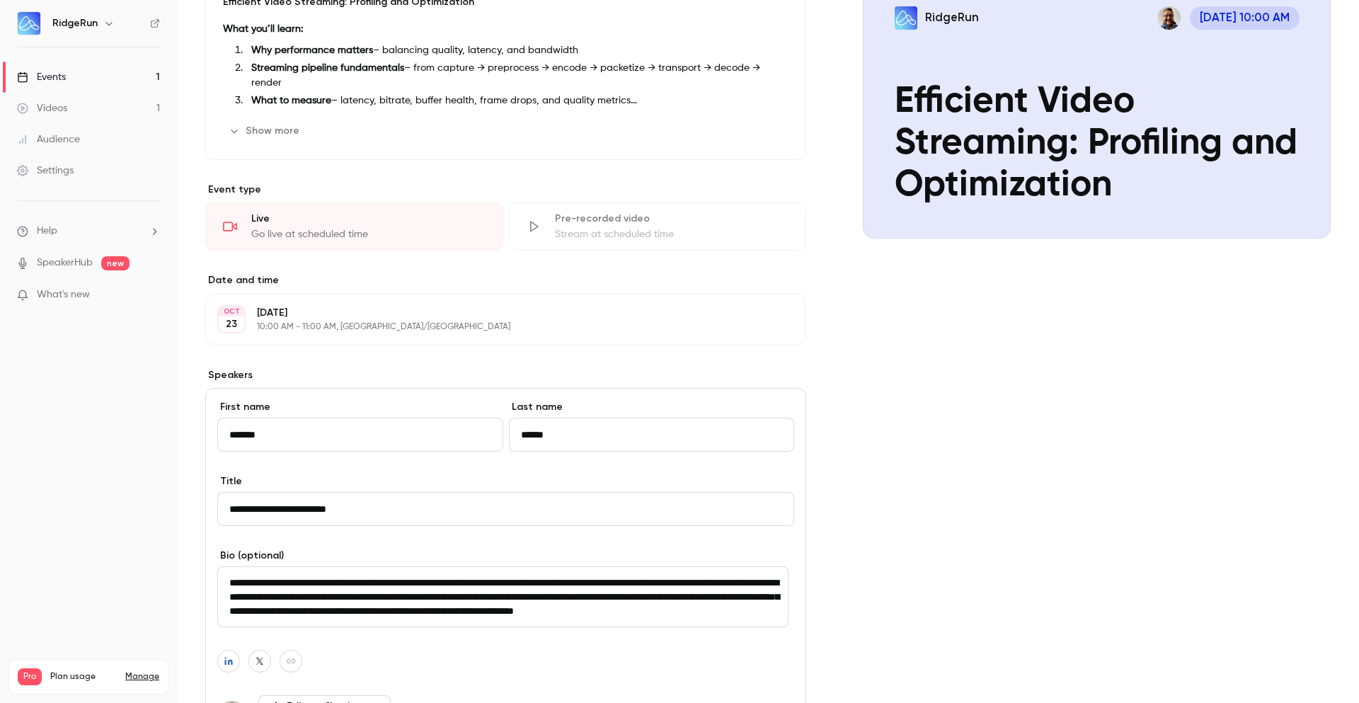
scroll to position [4, 0]
type textarea "**********"
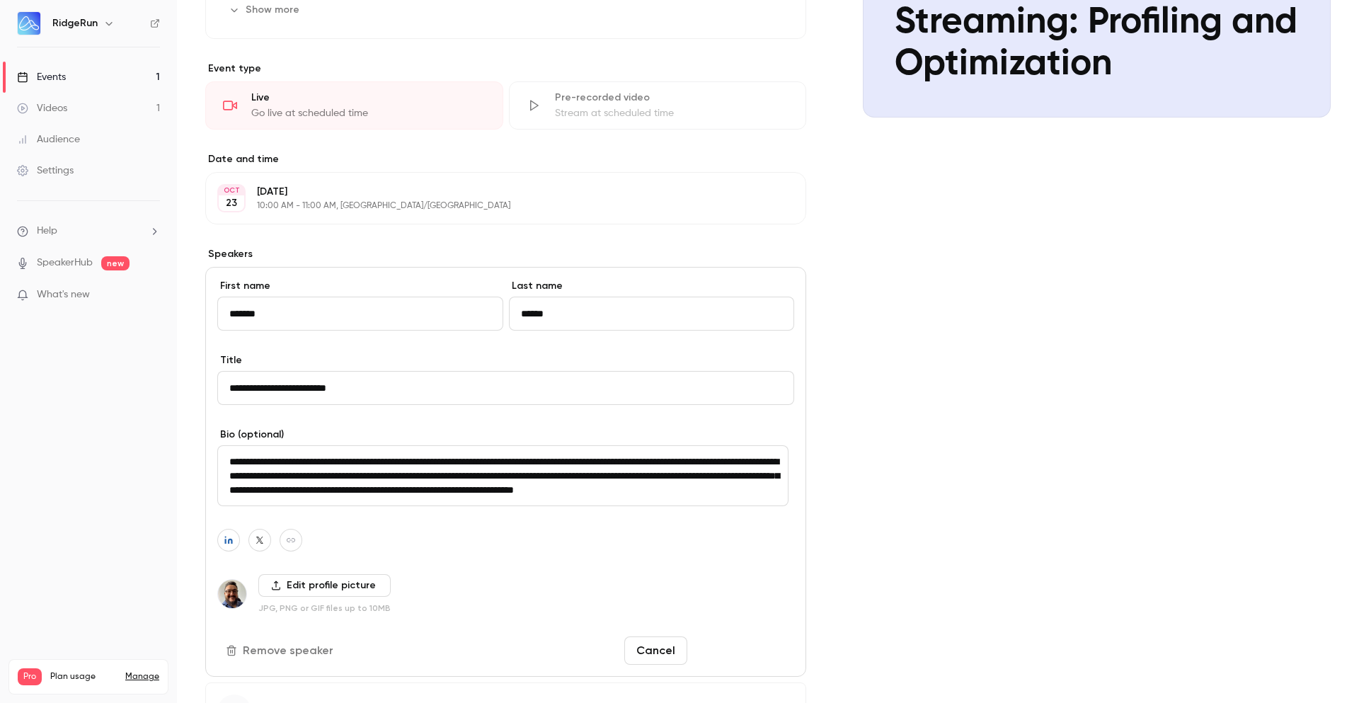
scroll to position [416, 0]
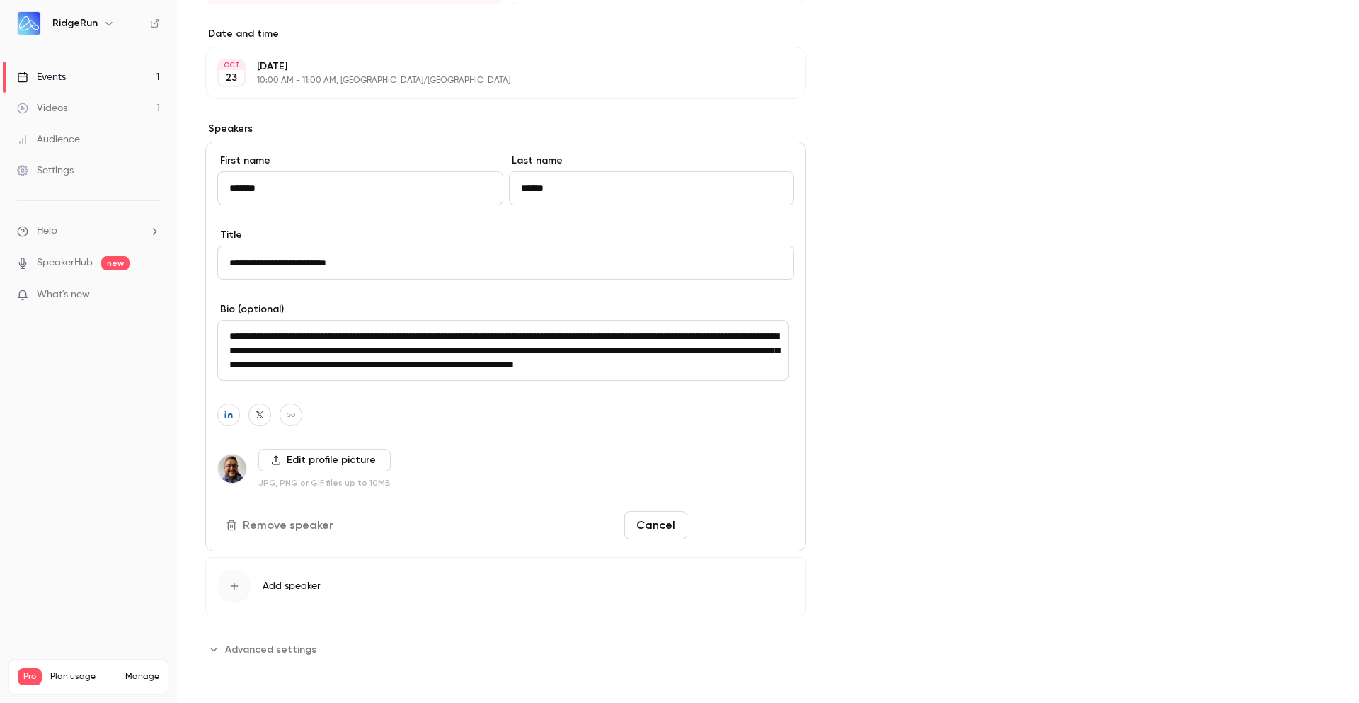
click at [753, 527] on button "Save changes" at bounding box center [743, 525] width 101 height 28
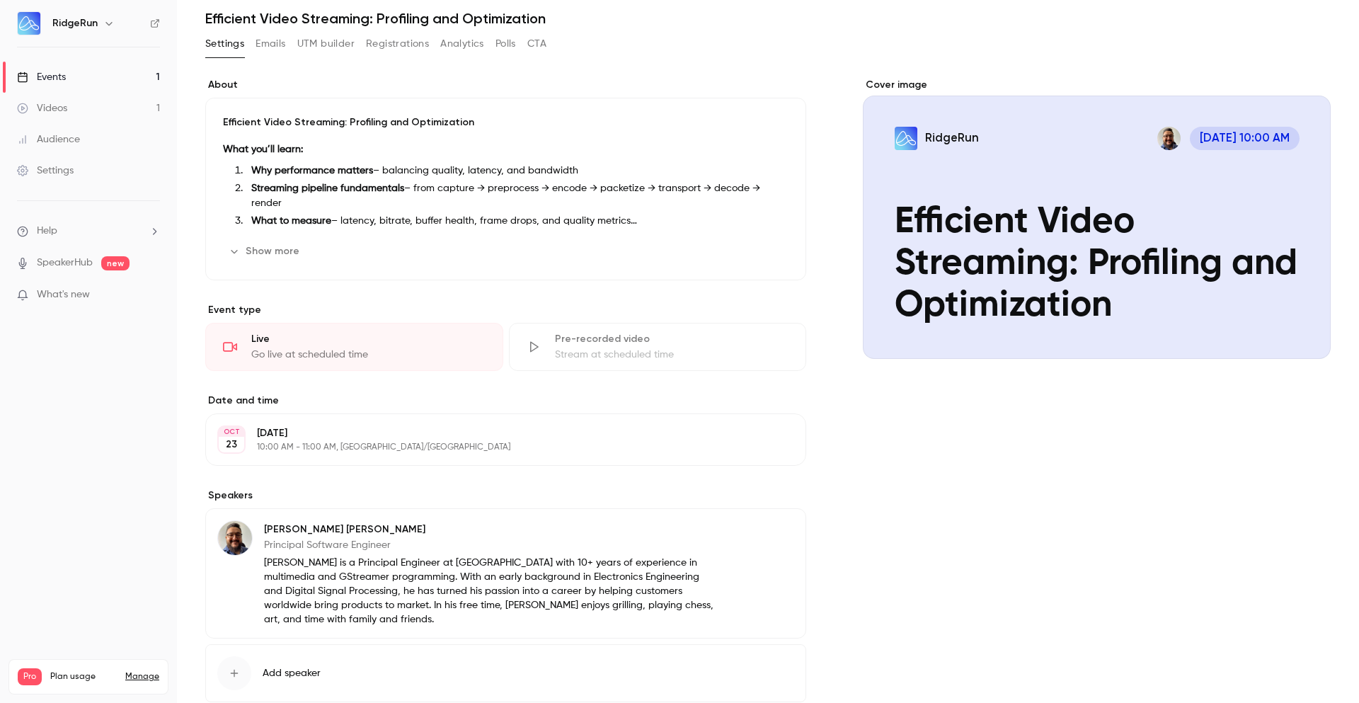
scroll to position [0, 0]
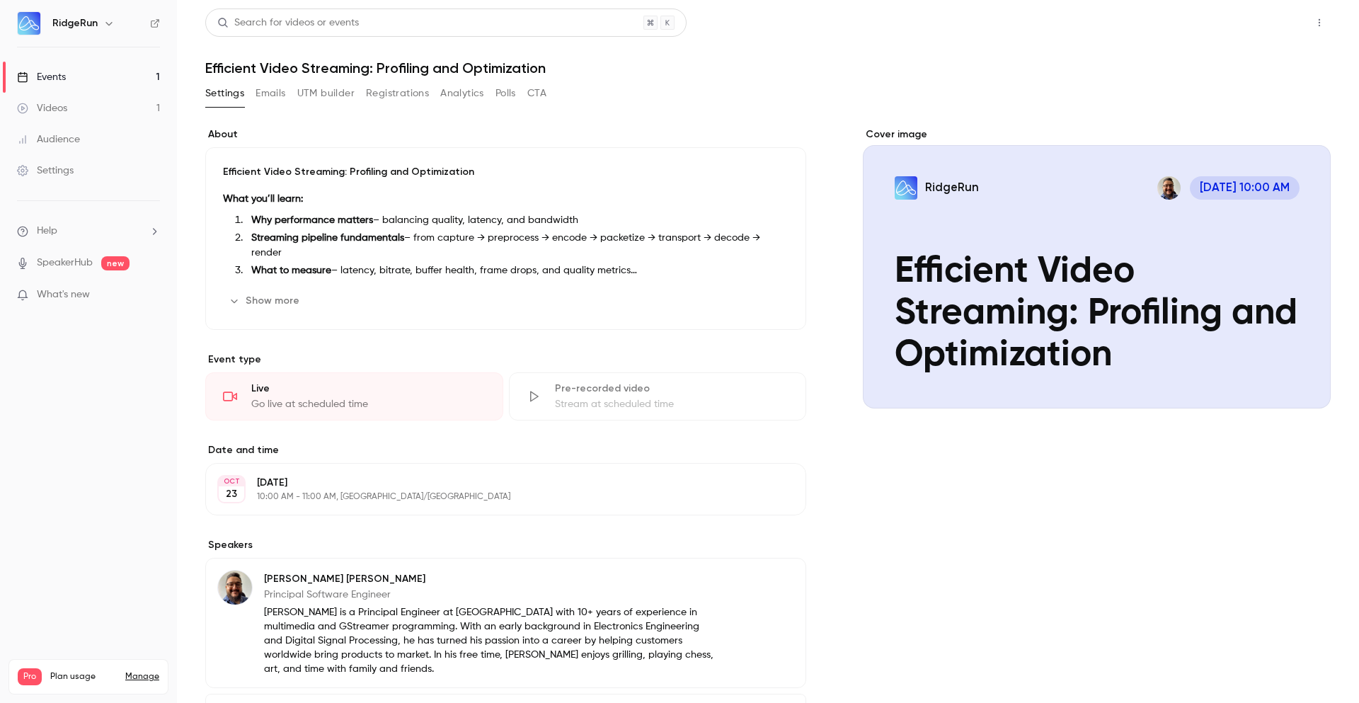
click at [1264, 21] on button "Share" at bounding box center [1269, 22] width 56 height 28
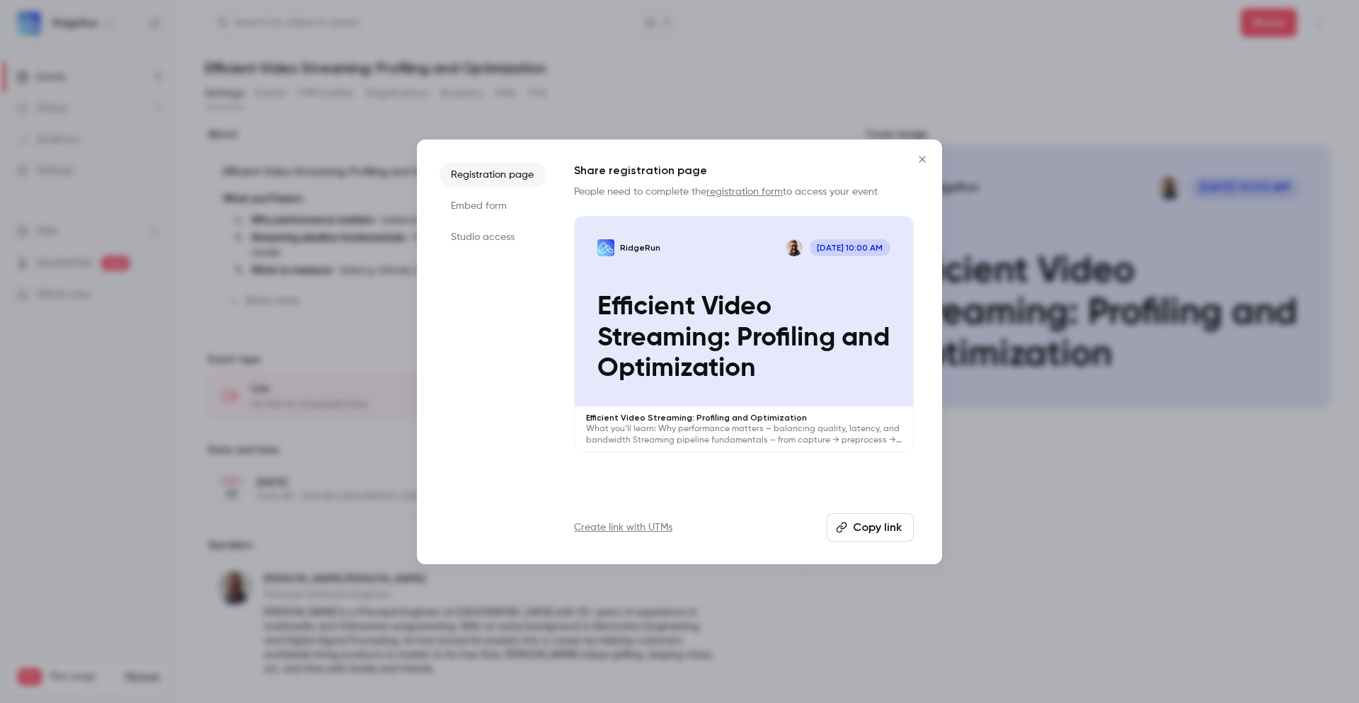
click at [867, 531] on button "Copy link" at bounding box center [870, 527] width 87 height 28
click at [924, 152] on button "Close" at bounding box center [922, 159] width 28 height 28
